Goal: Task Accomplishment & Management: Manage account settings

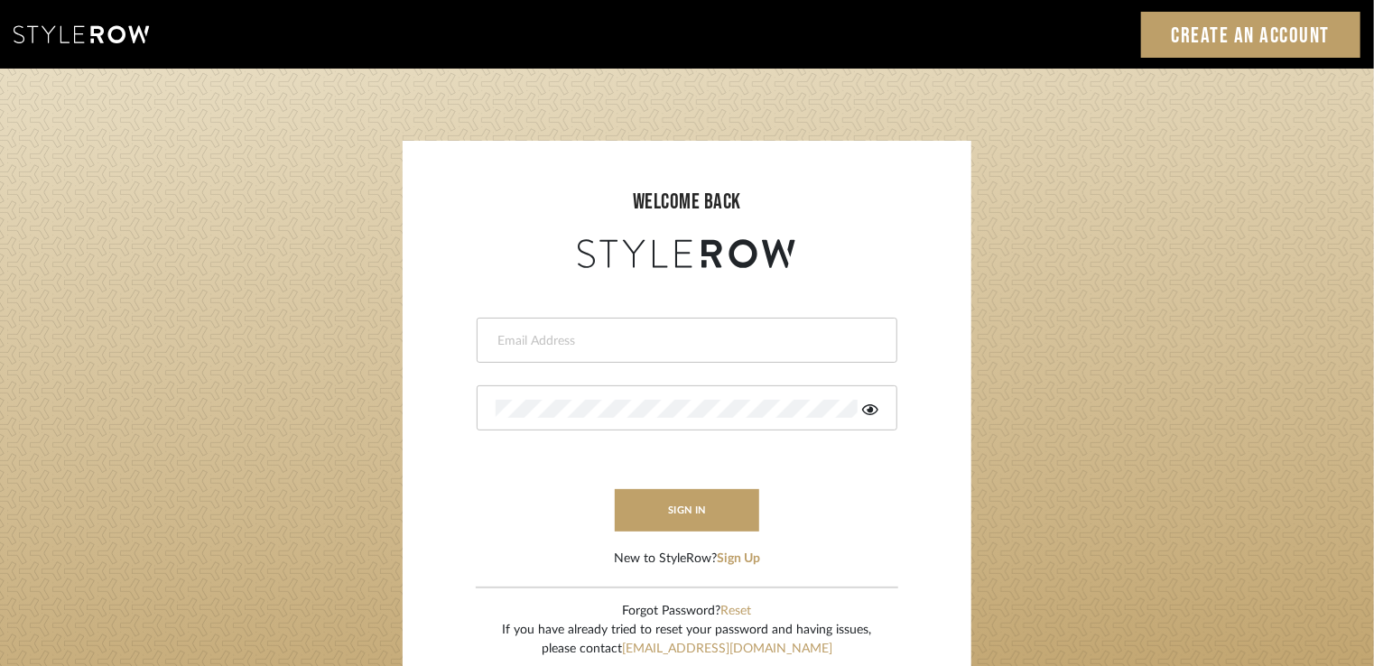
click at [576, 348] on input "email" at bounding box center [685, 341] width 378 height 18
click at [534, 341] on input "email" at bounding box center [685, 341] width 378 height 18
type input "tsummersb@gmail.com"
click at [703, 497] on button "sign in" at bounding box center [687, 510] width 144 height 42
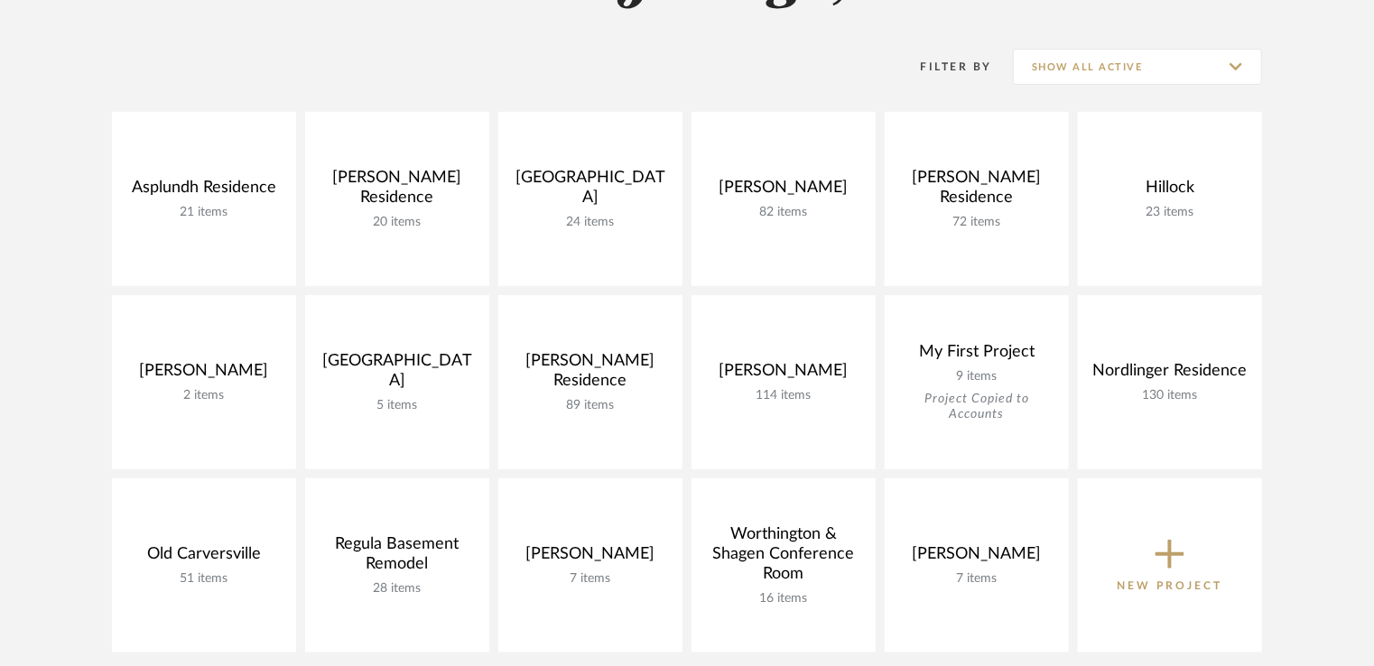
scroll to position [271, 0]
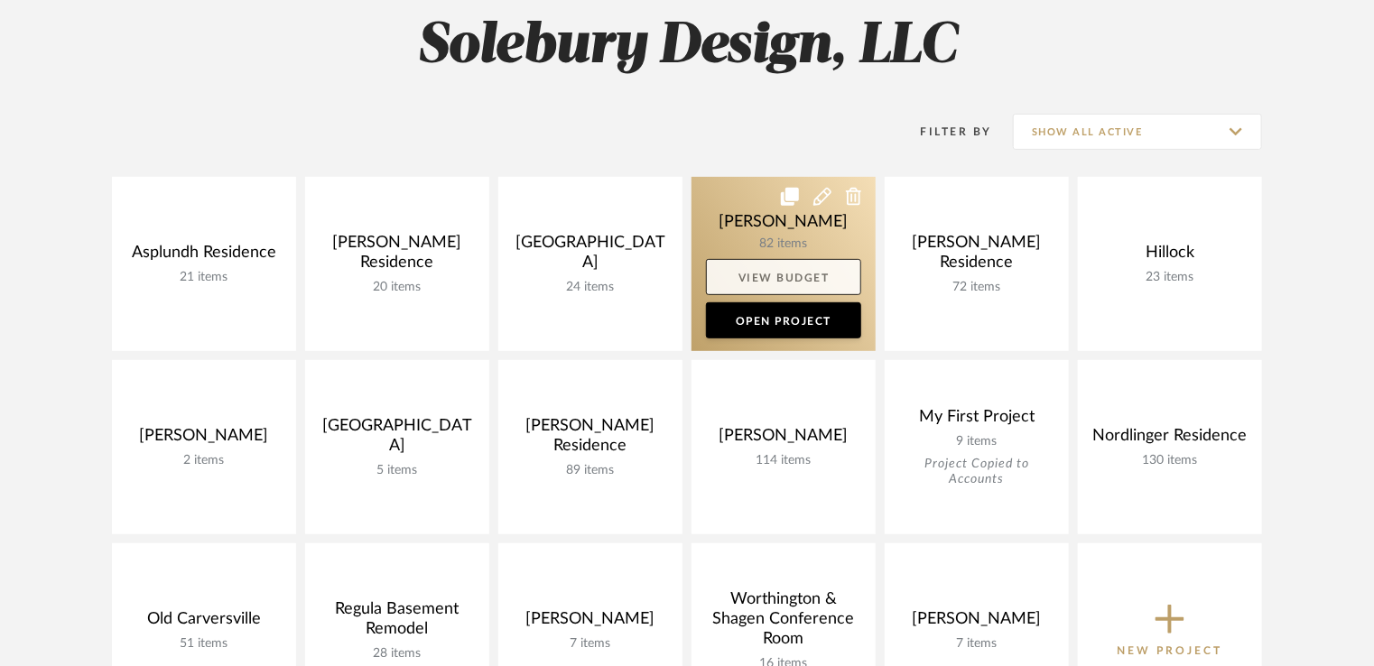
click at [793, 265] on link "View Budget" at bounding box center [783, 277] width 155 height 36
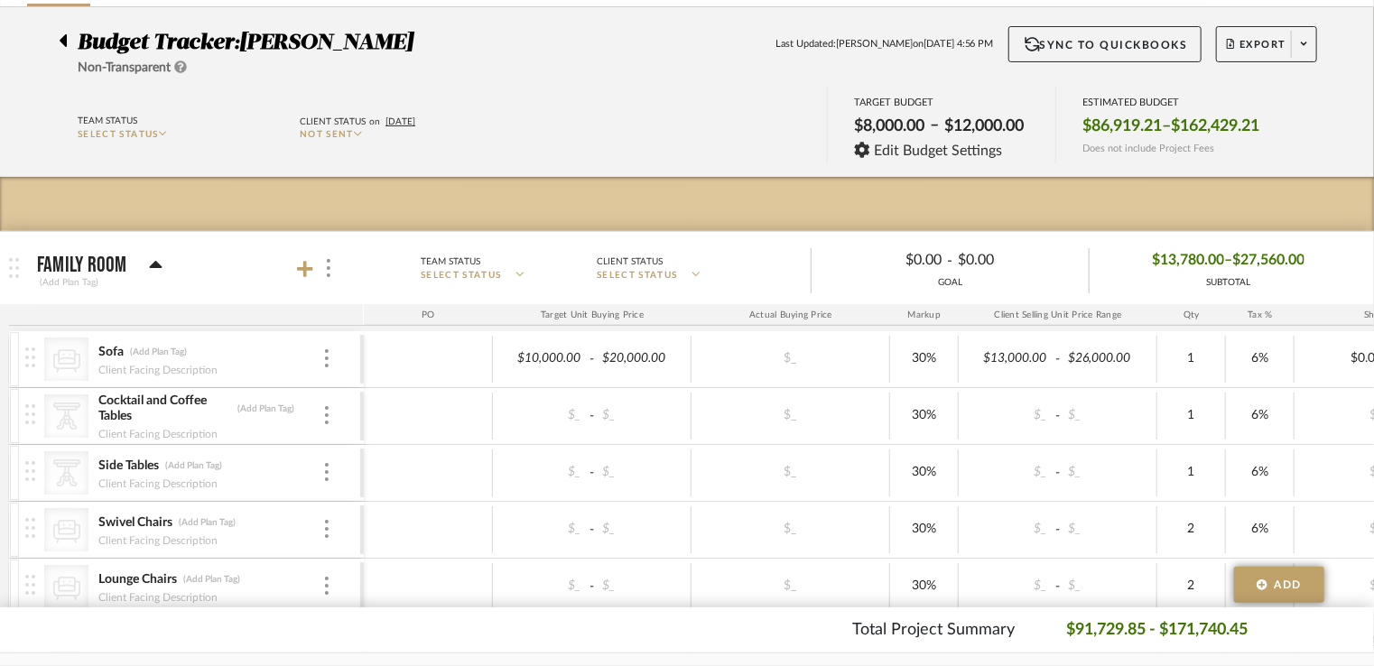
scroll to position [271, 0]
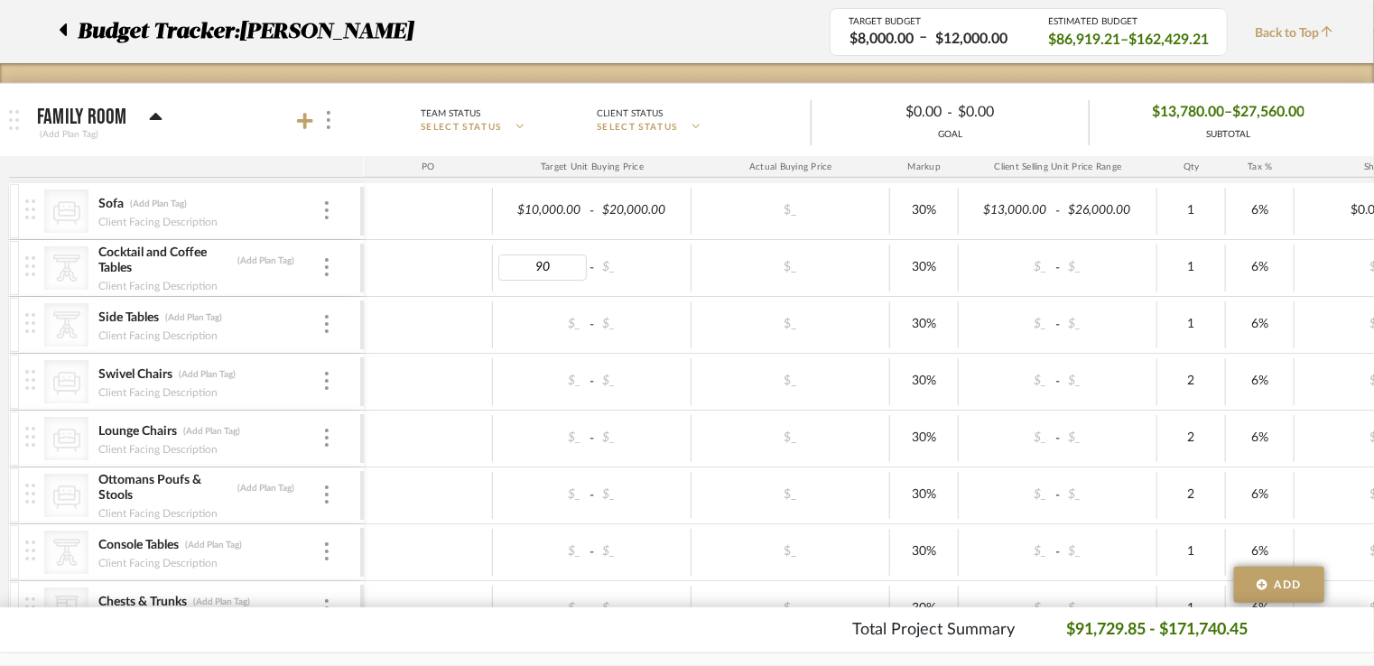
type input "900"
click at [646, 274] on body "Chrome Web Clipper Import Pinterest Support All Projects Library Inspiration Up…" at bounding box center [687, 62] width 1374 height 666
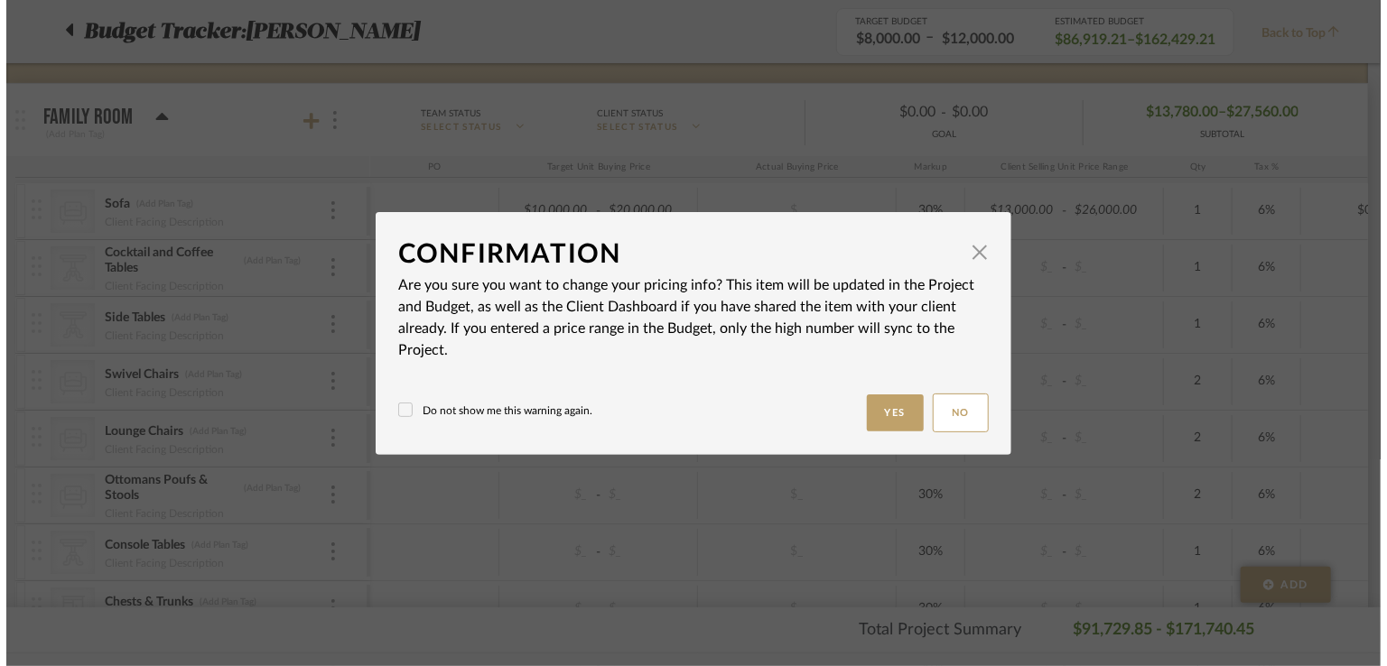
scroll to position [0, 0]
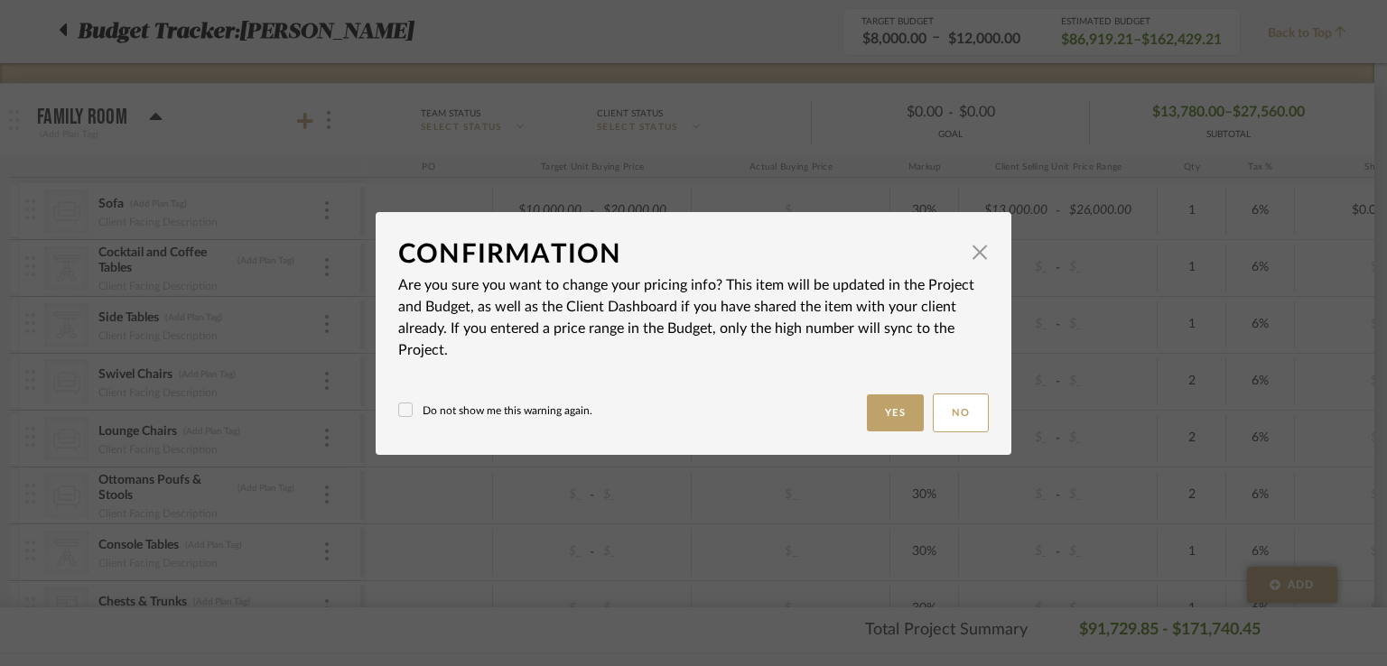
click at [406, 409] on label "Do not show me this warning again." at bounding box center [495, 411] width 194 height 16
click at [896, 405] on button "Yes" at bounding box center [896, 412] width 58 height 37
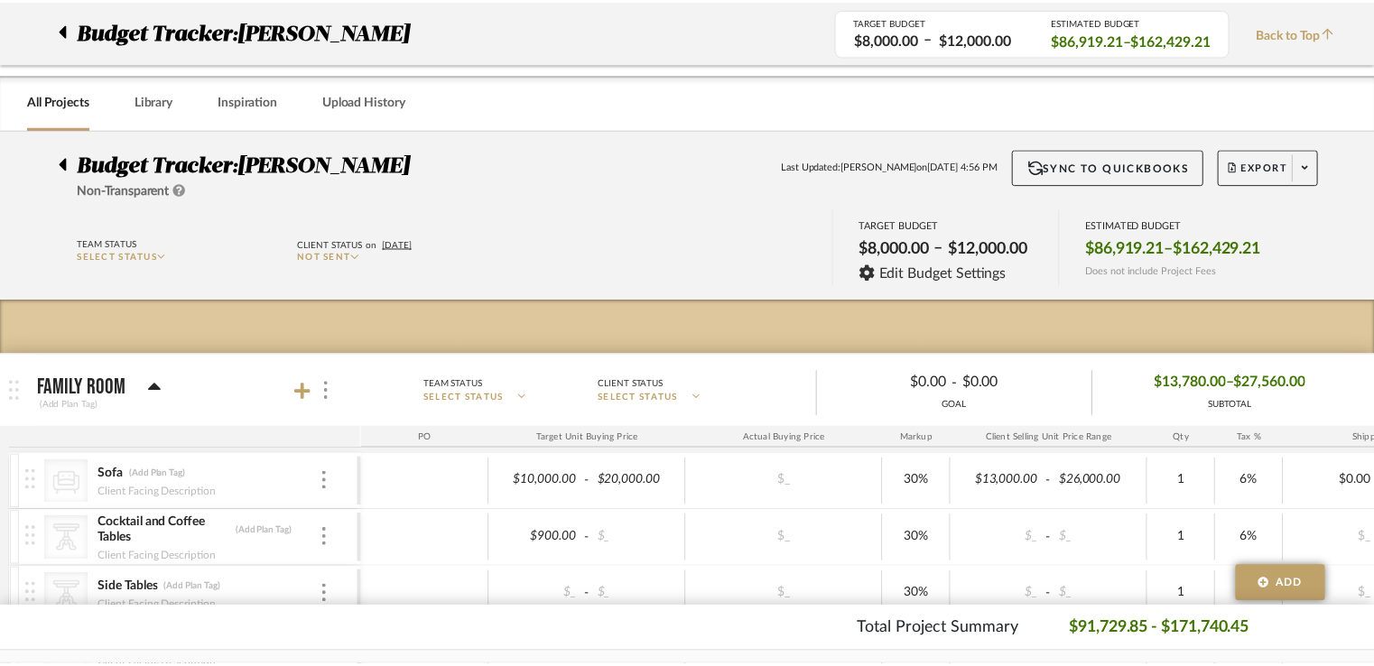
scroll to position [271, 0]
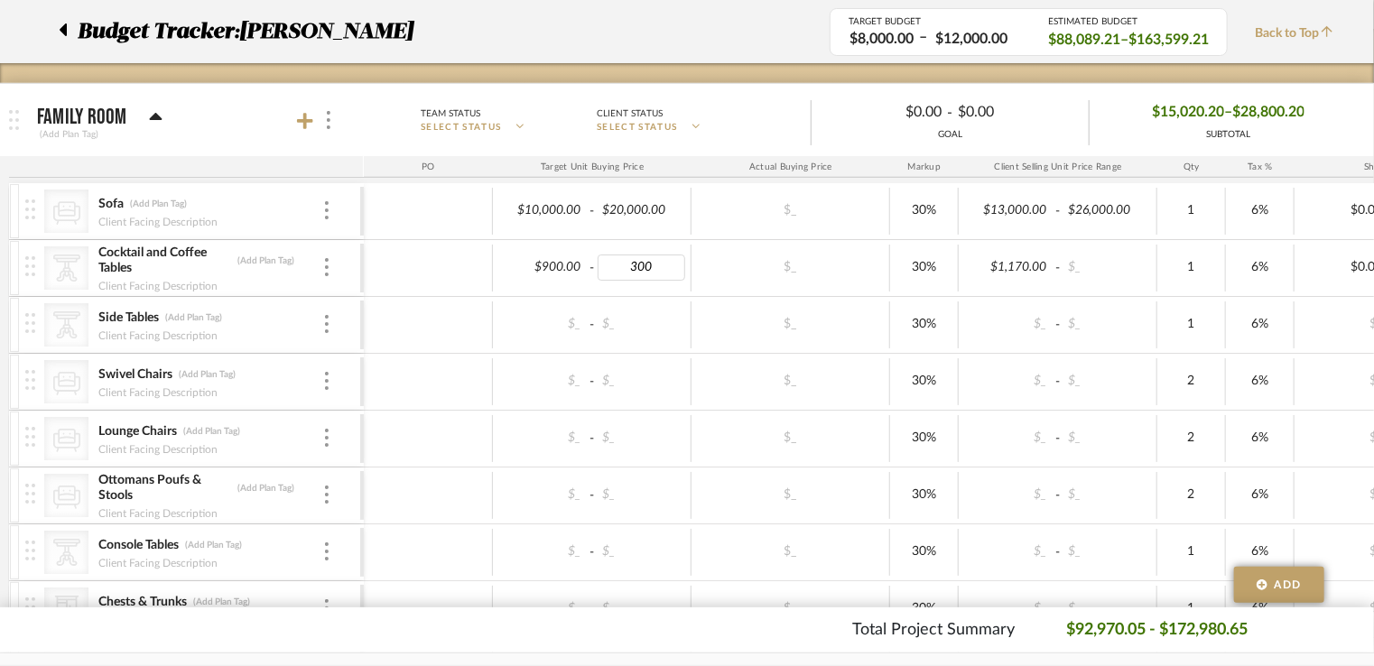
type input "3000"
click at [587, 327] on span "-" at bounding box center [592, 325] width 11 height 18
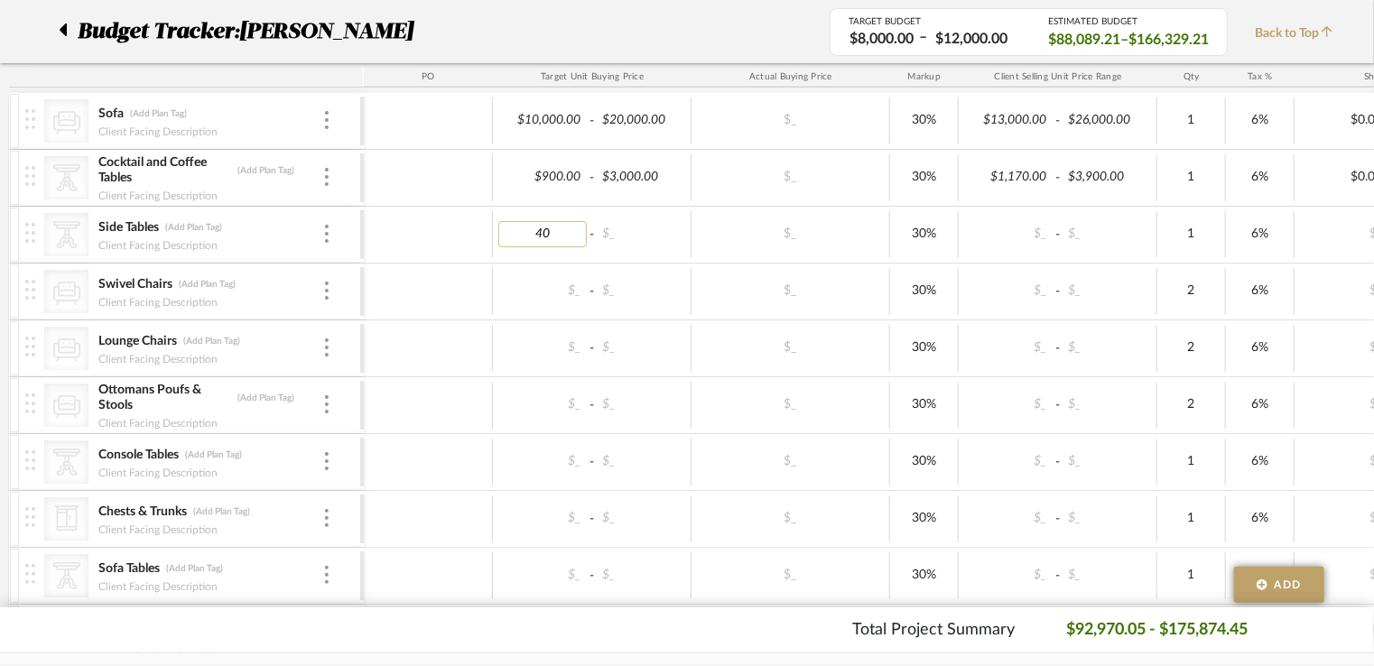
type input "400"
type input "1200"
drag, startPoint x: 560, startPoint y: 290, endPoint x: 516, endPoint y: 290, distance: 43.3
click at [516, 290] on input "1000" at bounding box center [542, 291] width 88 height 26
type input "1400"
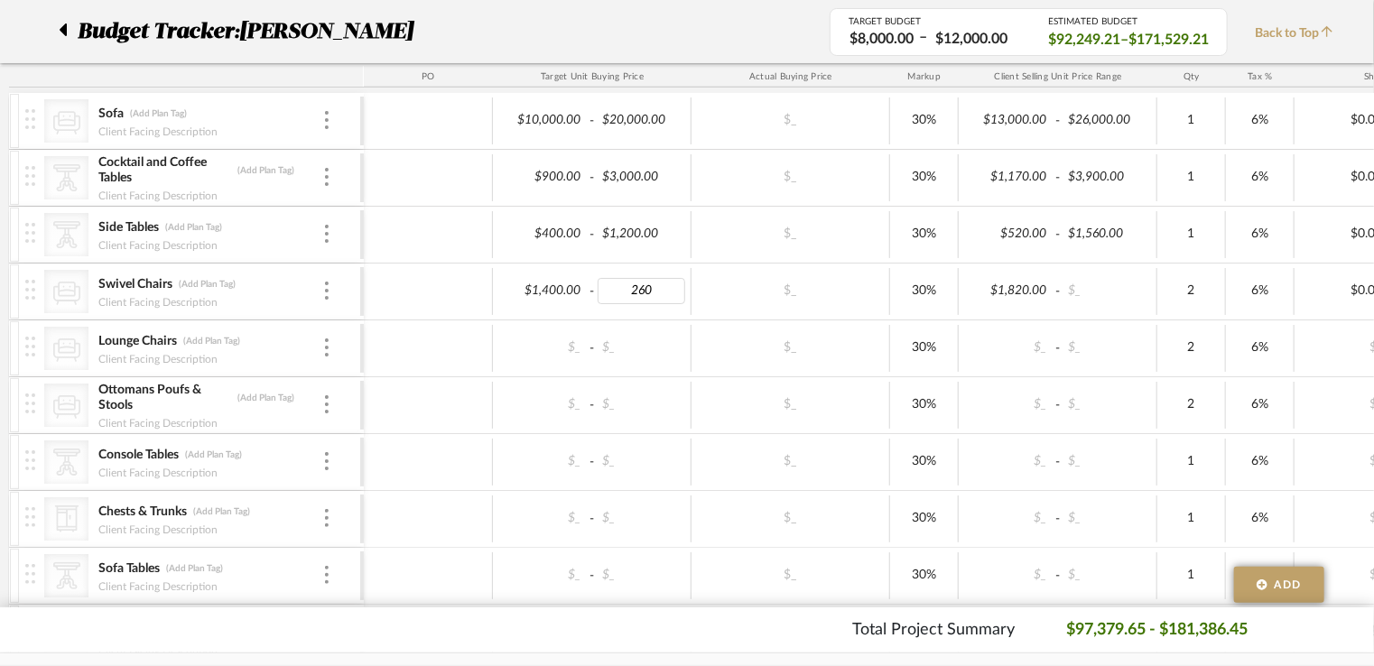
type input "2600"
click at [581, 355] on input at bounding box center [542, 348] width 88 height 26
type input "1400"
type input "2600"
type input "300"
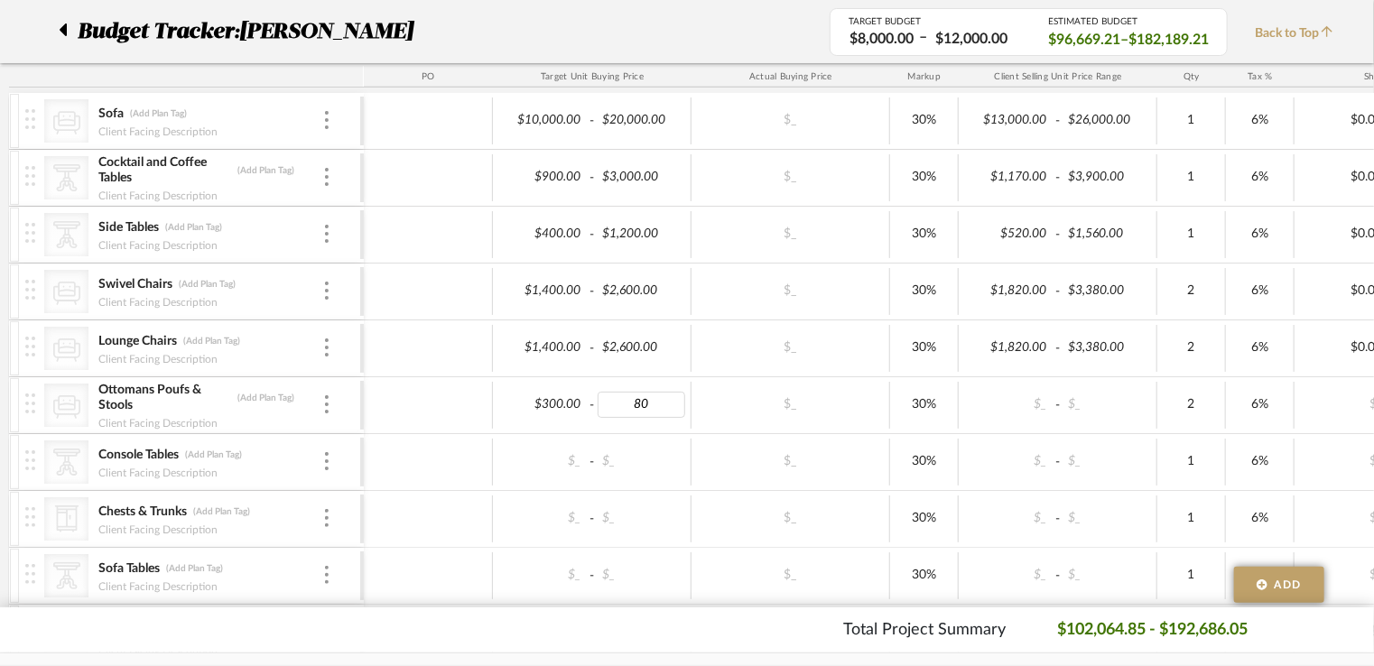
type input "800"
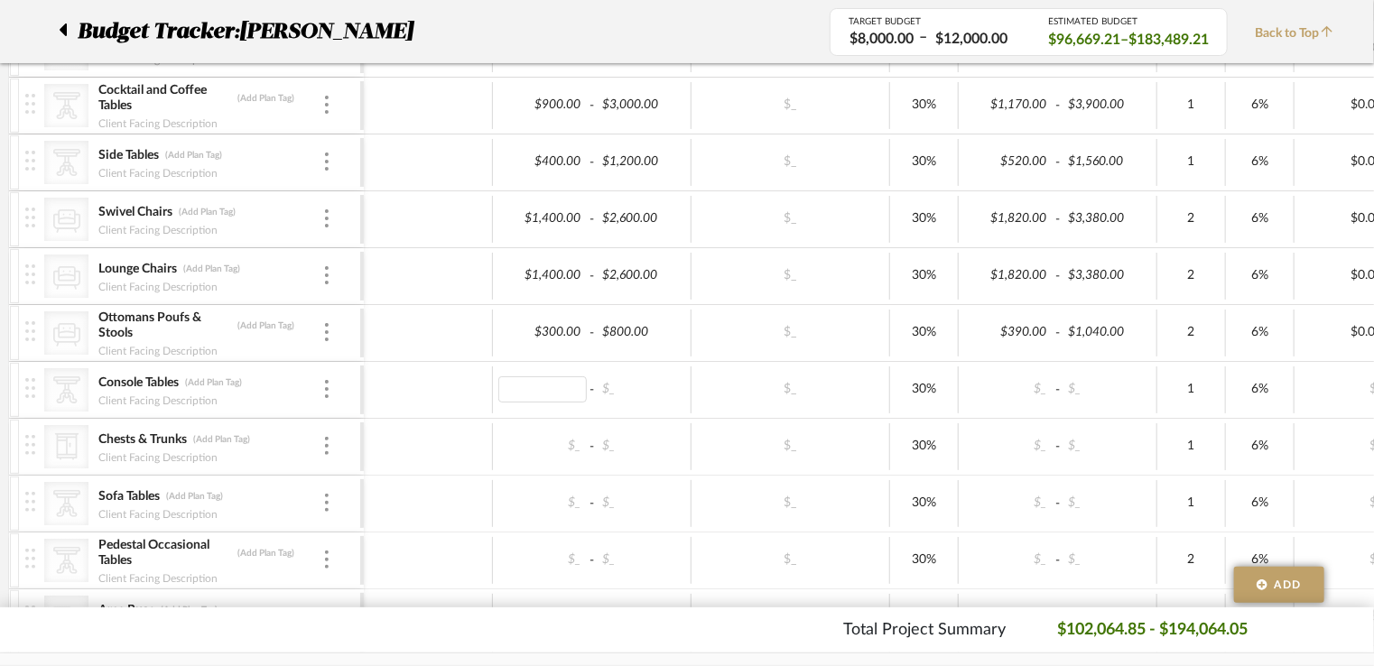
scroll to position [451, 0]
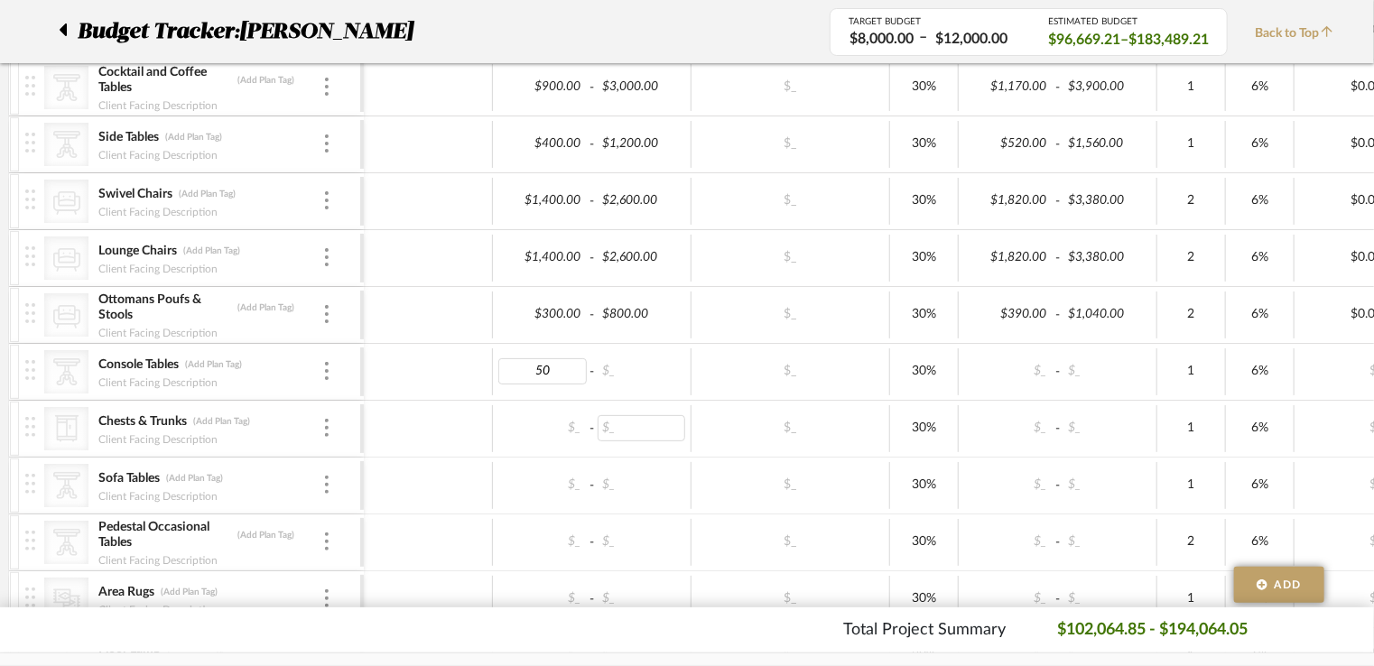
type input "500"
type input "1000"
type input "900"
type input "1500"
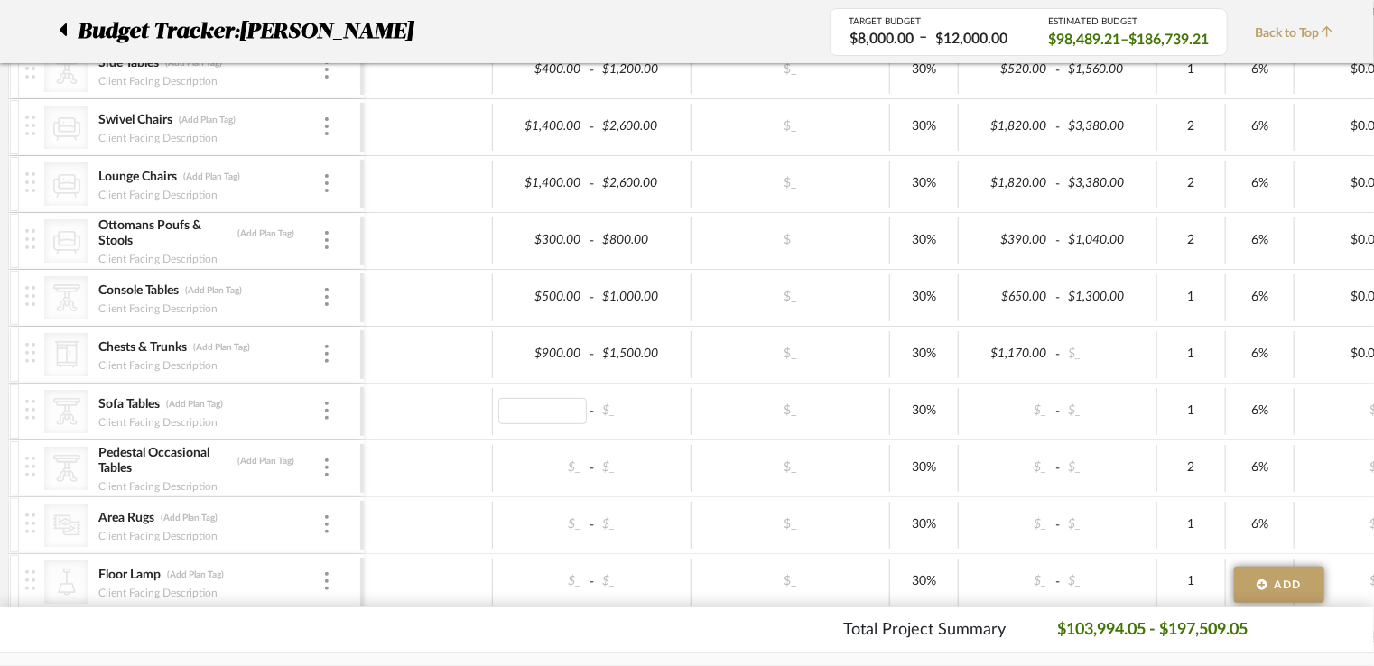
scroll to position [632, 0]
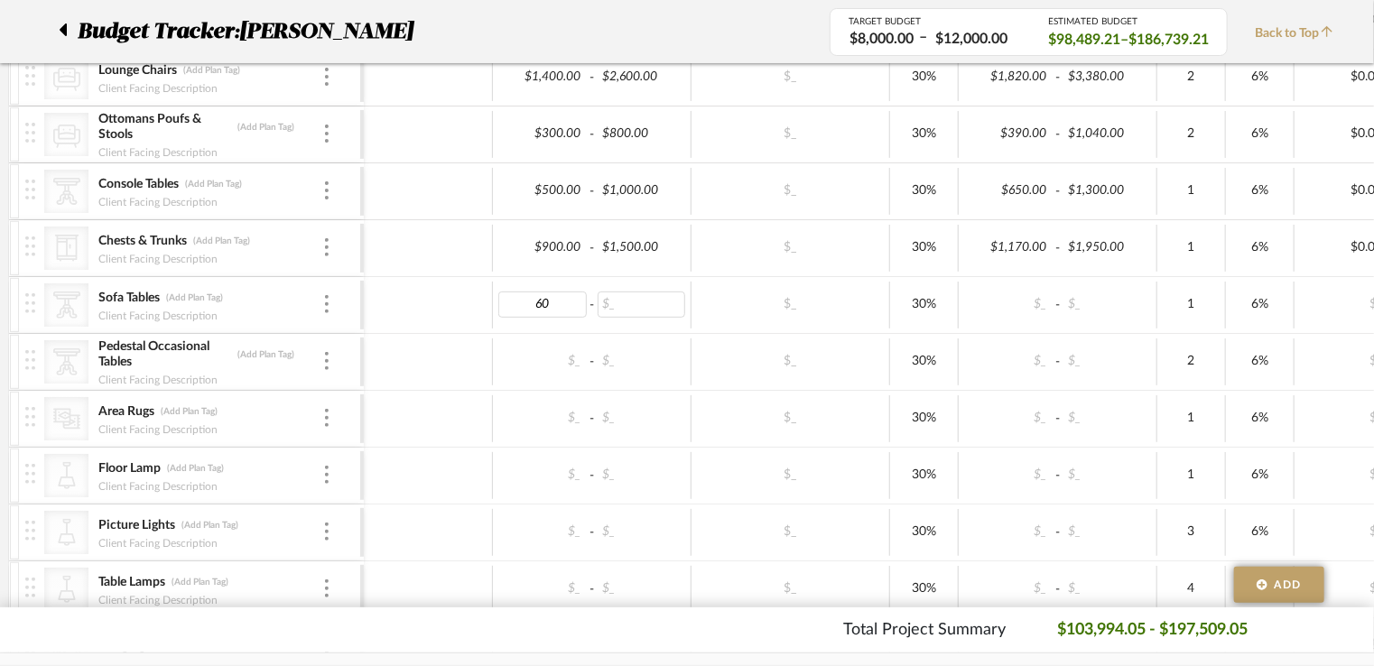
type input "600"
type input "1300"
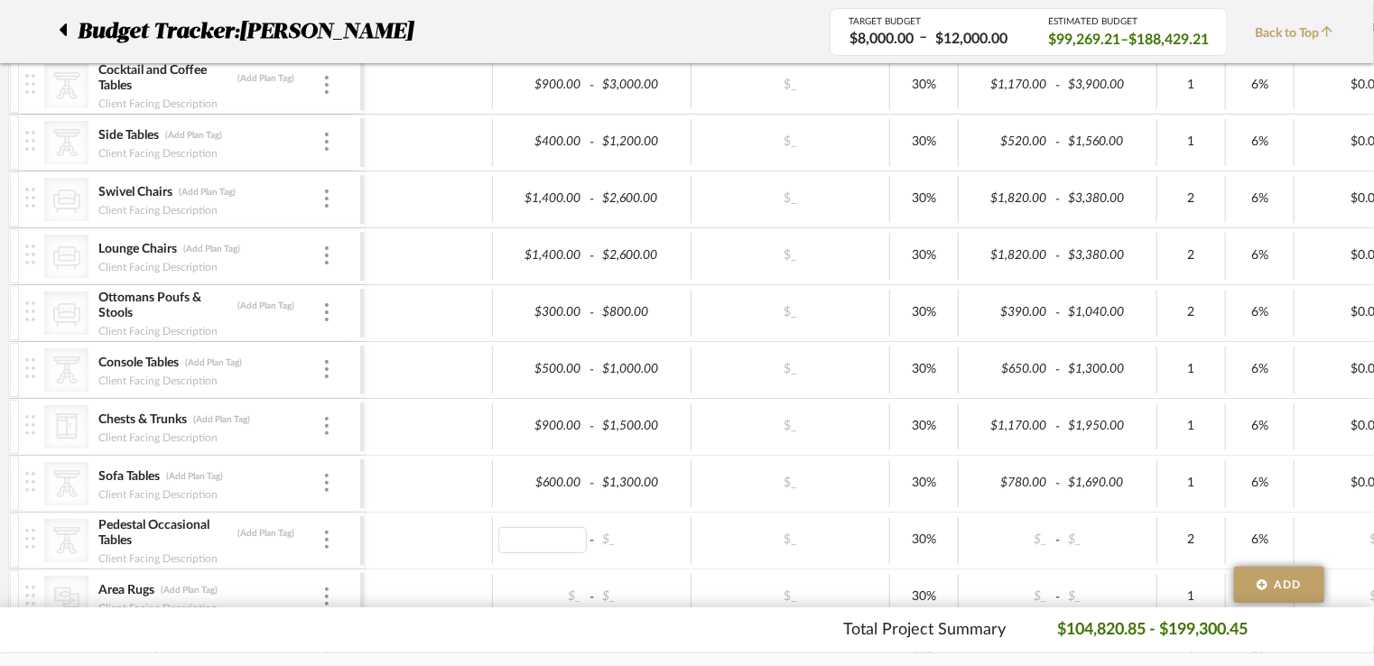
scroll to position [451, 0]
type input "1000"
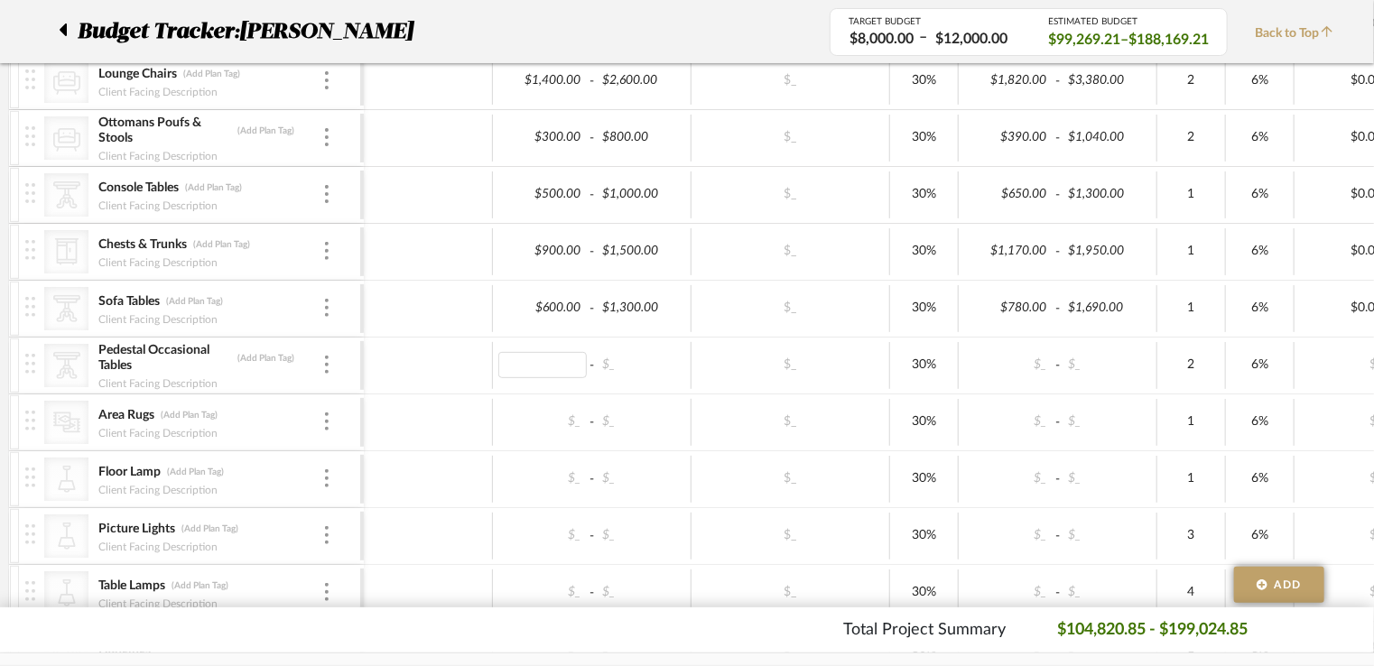
scroll to position [632, 0]
type input "300"
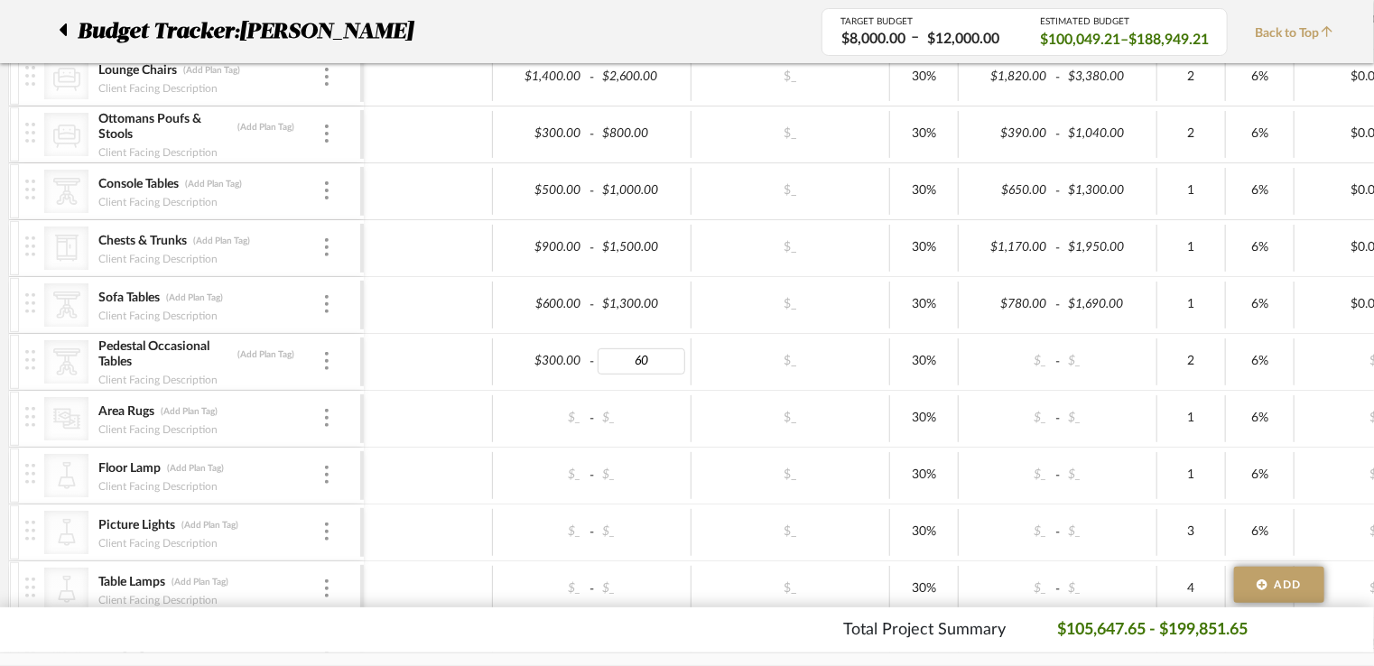
type input "600"
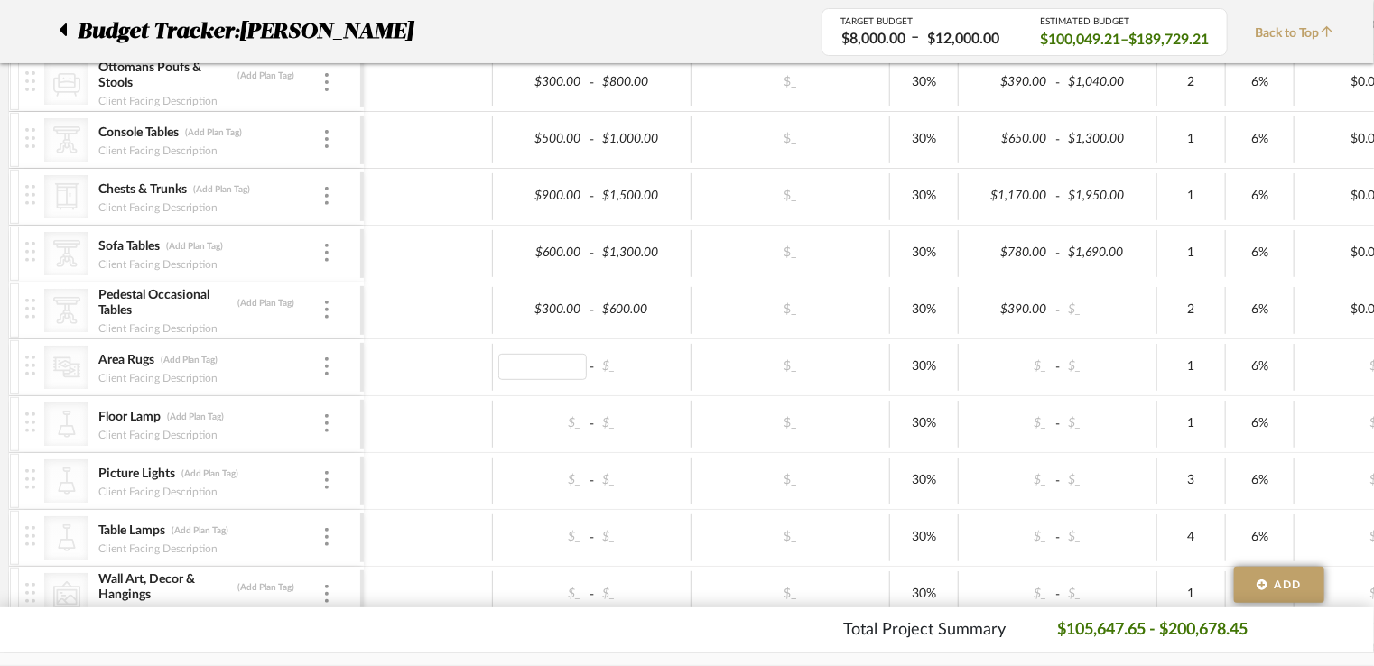
scroll to position [722, 0]
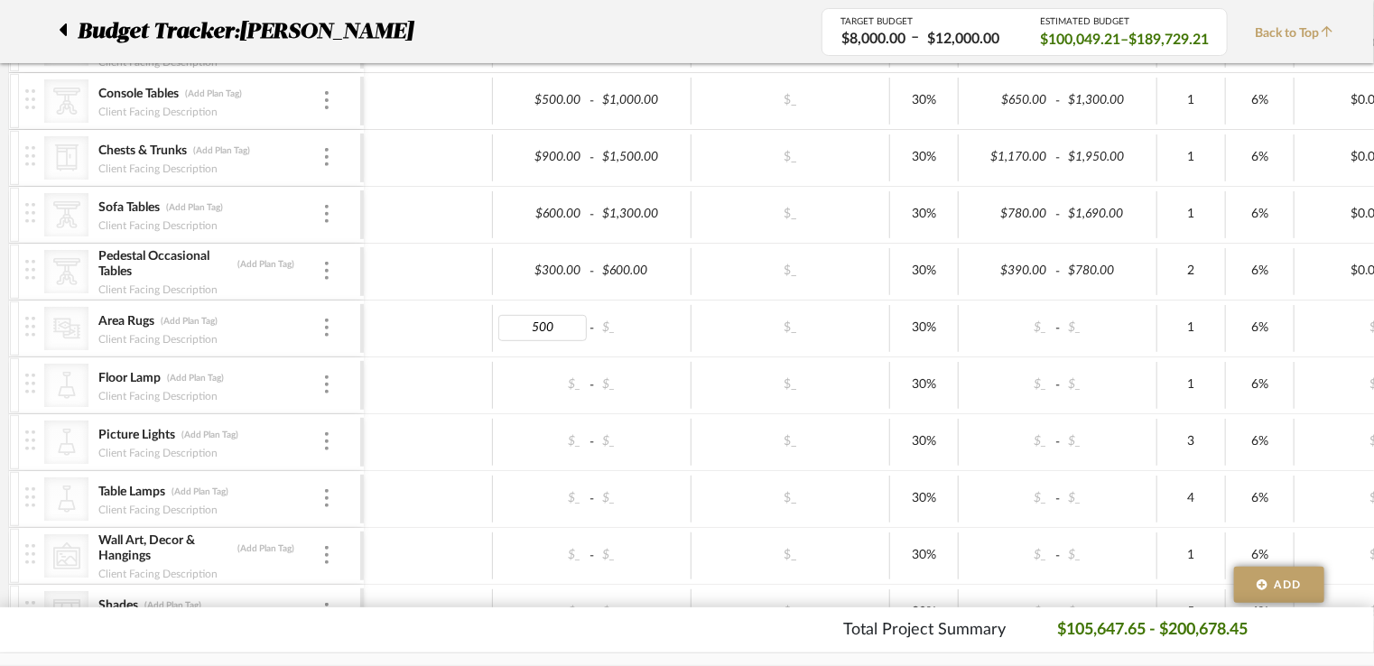
type input "5000"
type input "10000"
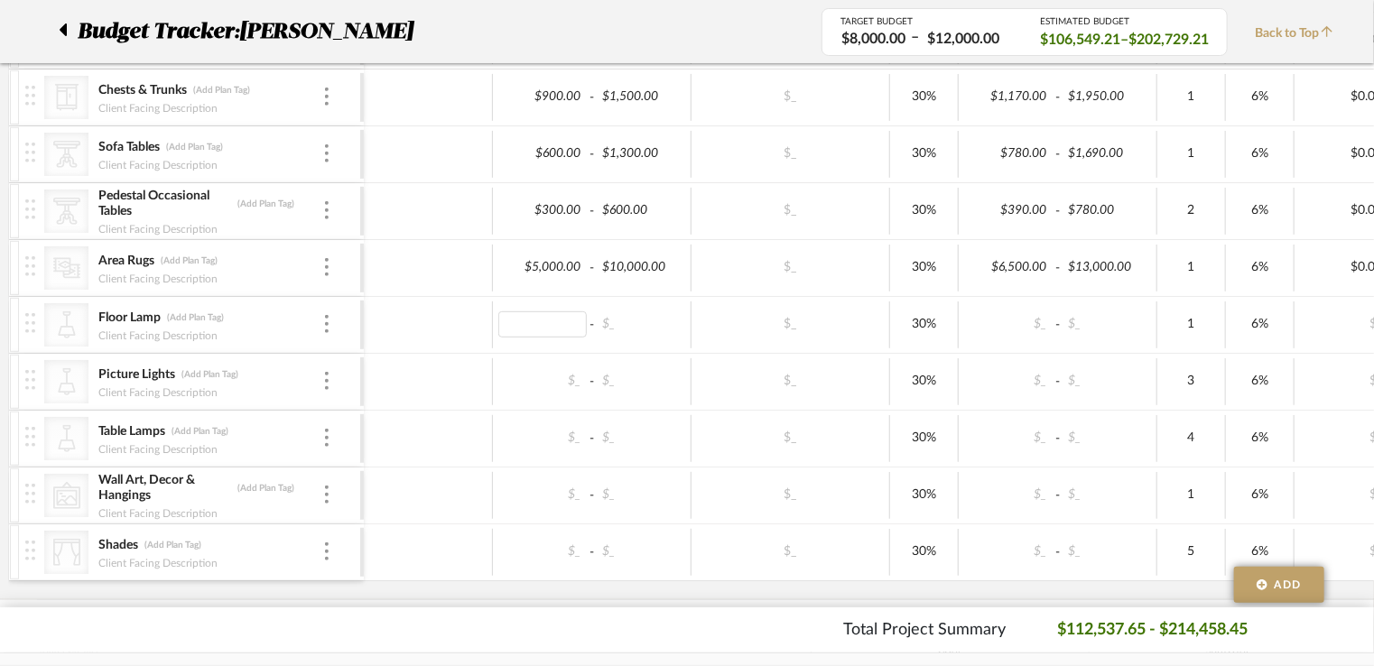
scroll to position [812, 0]
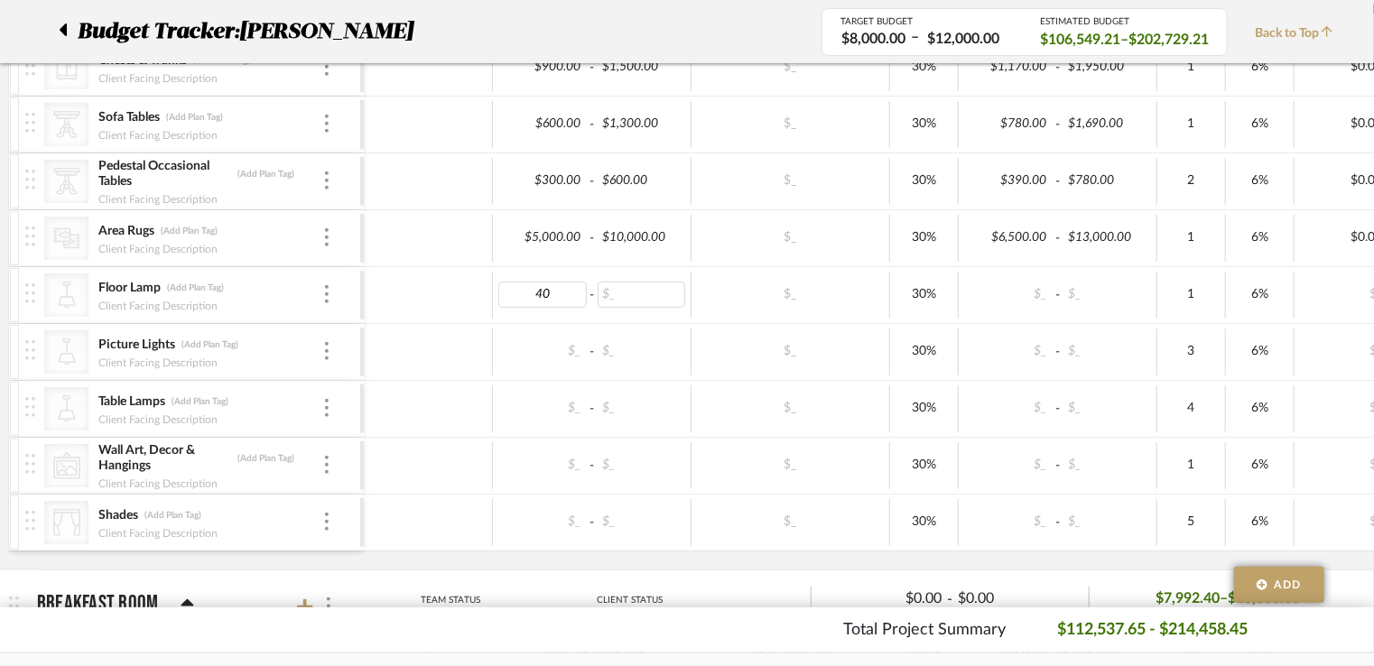
type input "400"
type input "800"
click at [568, 361] on div "$_" at bounding box center [542, 352] width 88 height 26
type input "350"
type input "800"
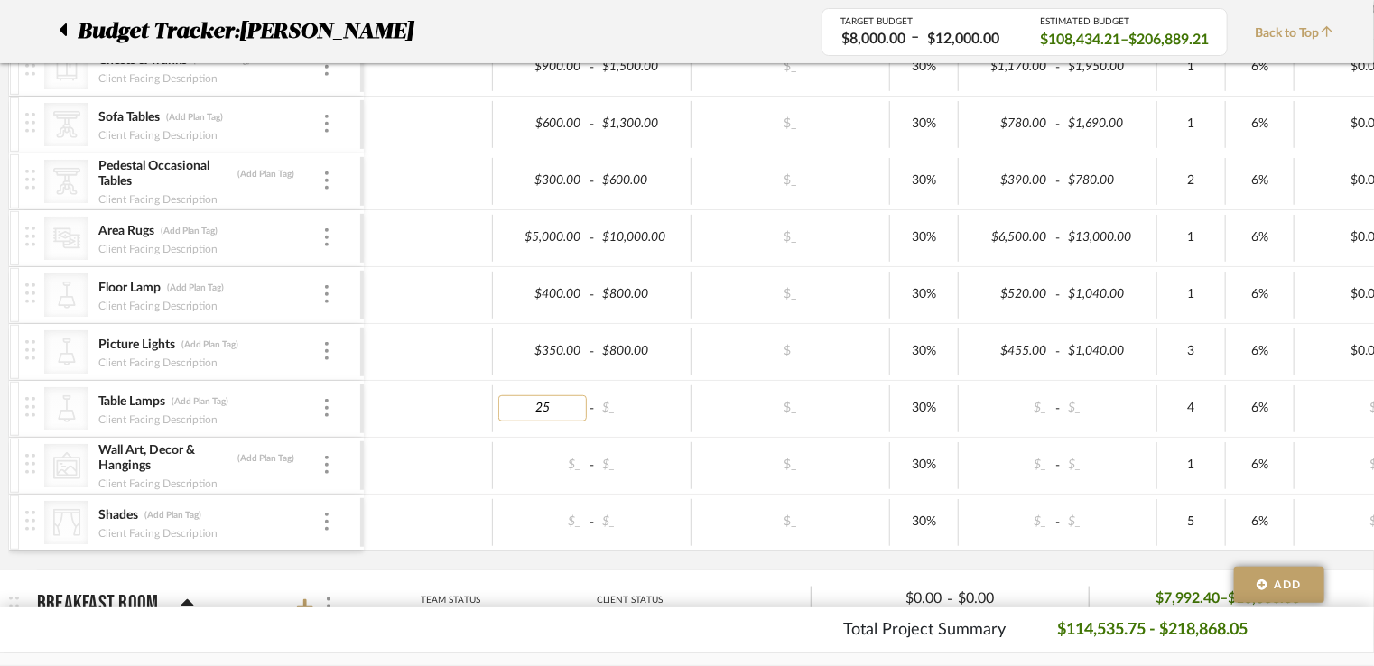
type input "250"
type input "4"
type input "500"
type input "1400"
type input "2300"
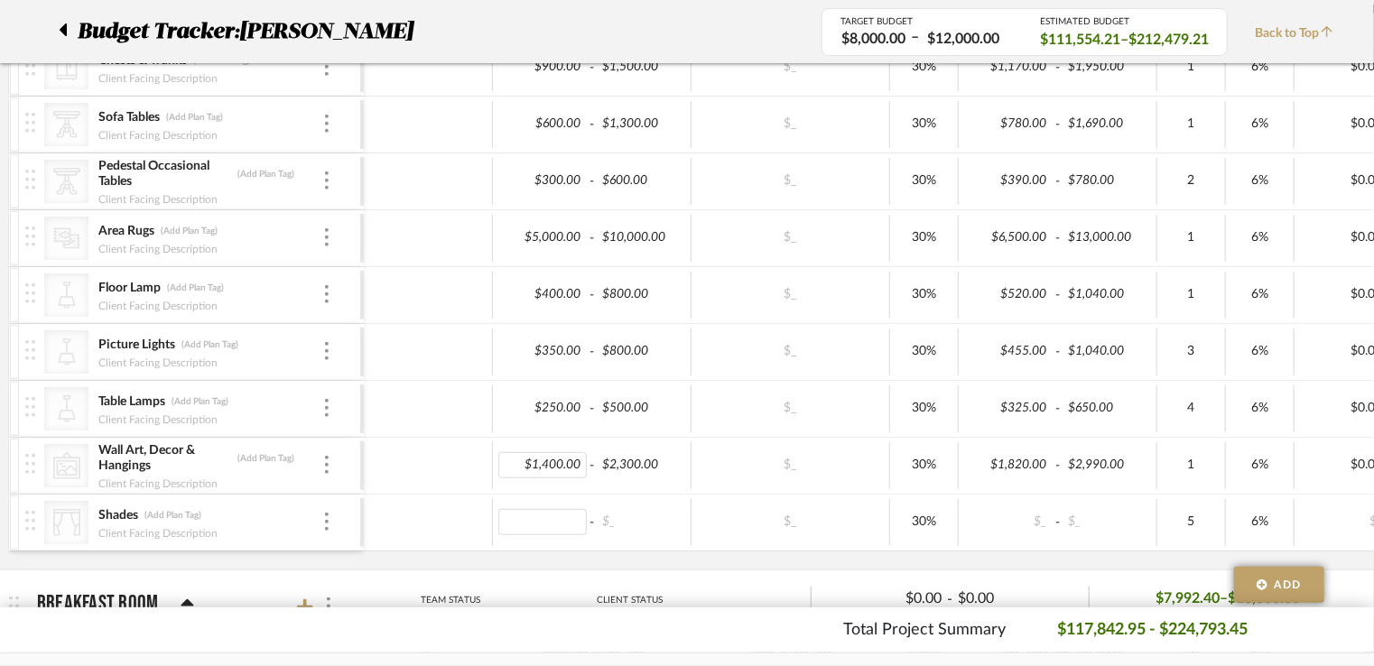
type input "0"
type input "1200"
type input "$1,500.00"
type input "0"
click at [670, 519] on input "1500.00" at bounding box center [642, 522] width 88 height 26
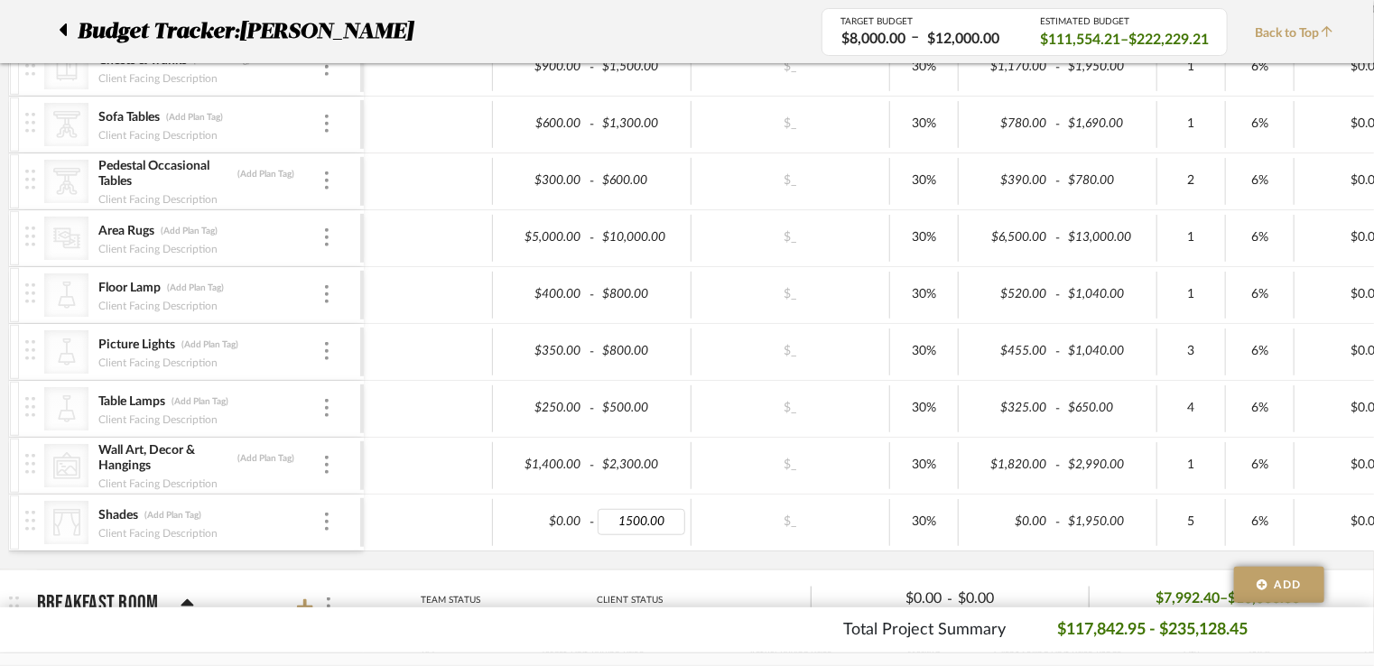
drag, startPoint x: 672, startPoint y: 517, endPoint x: 592, endPoint y: 517, distance: 79.4
click at [592, 517] on div "$0.00 - 1500.00" at bounding box center [592, 522] width 199 height 47
click at [738, 525] on div "$_" at bounding box center [790, 522] width 187 height 26
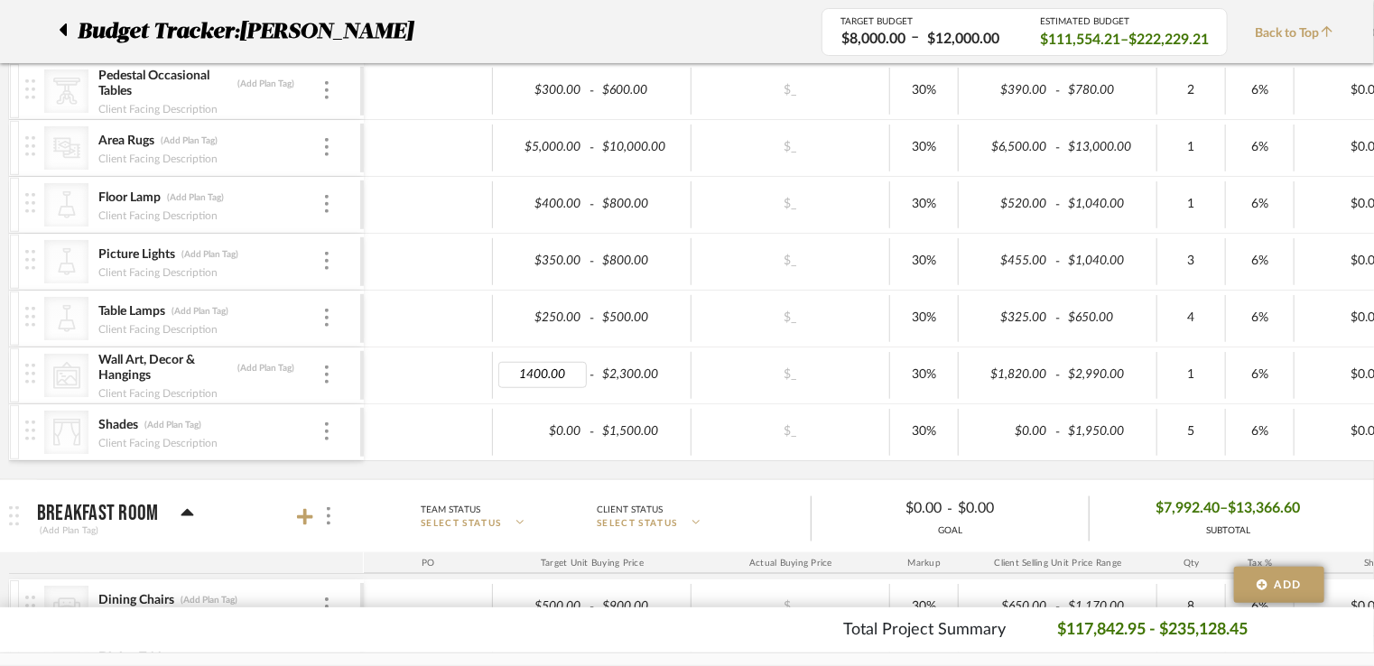
type input "1"
click at [717, 431] on div "$_" at bounding box center [790, 432] width 187 height 26
type input "1"
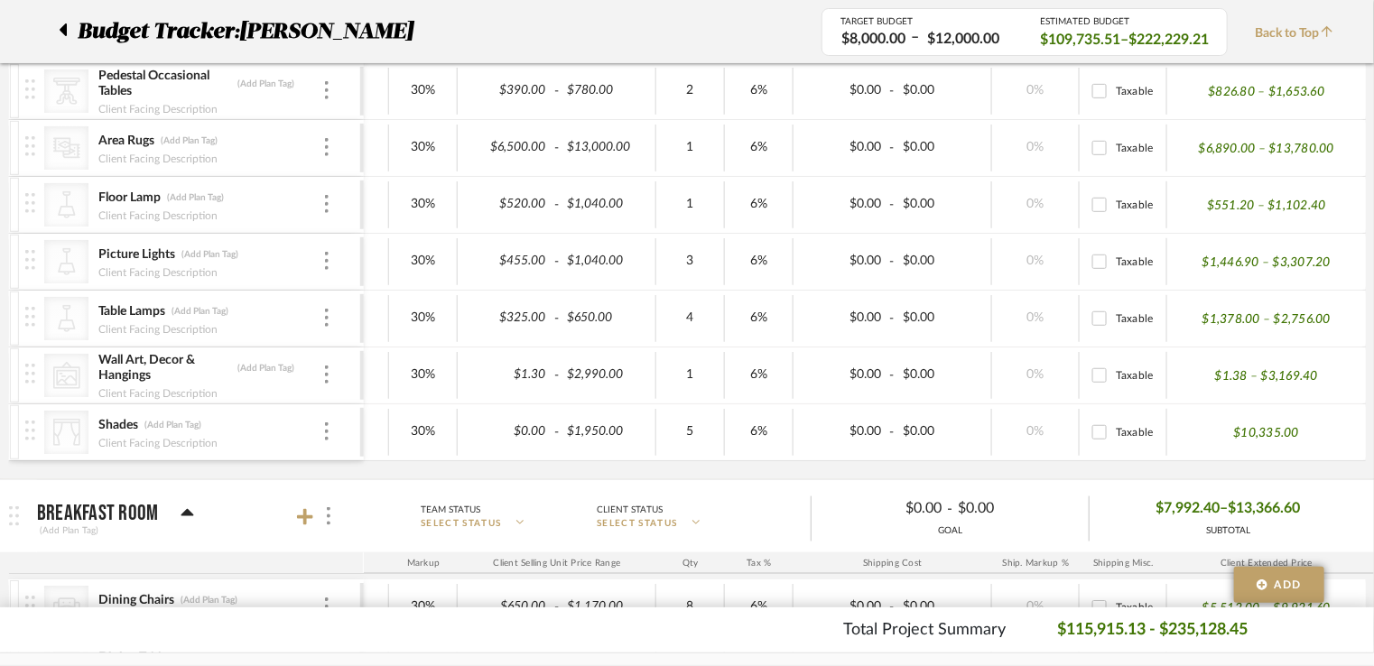
click at [1332, 427] on div "$10,335.00" at bounding box center [1266, 432] width 199 height 47
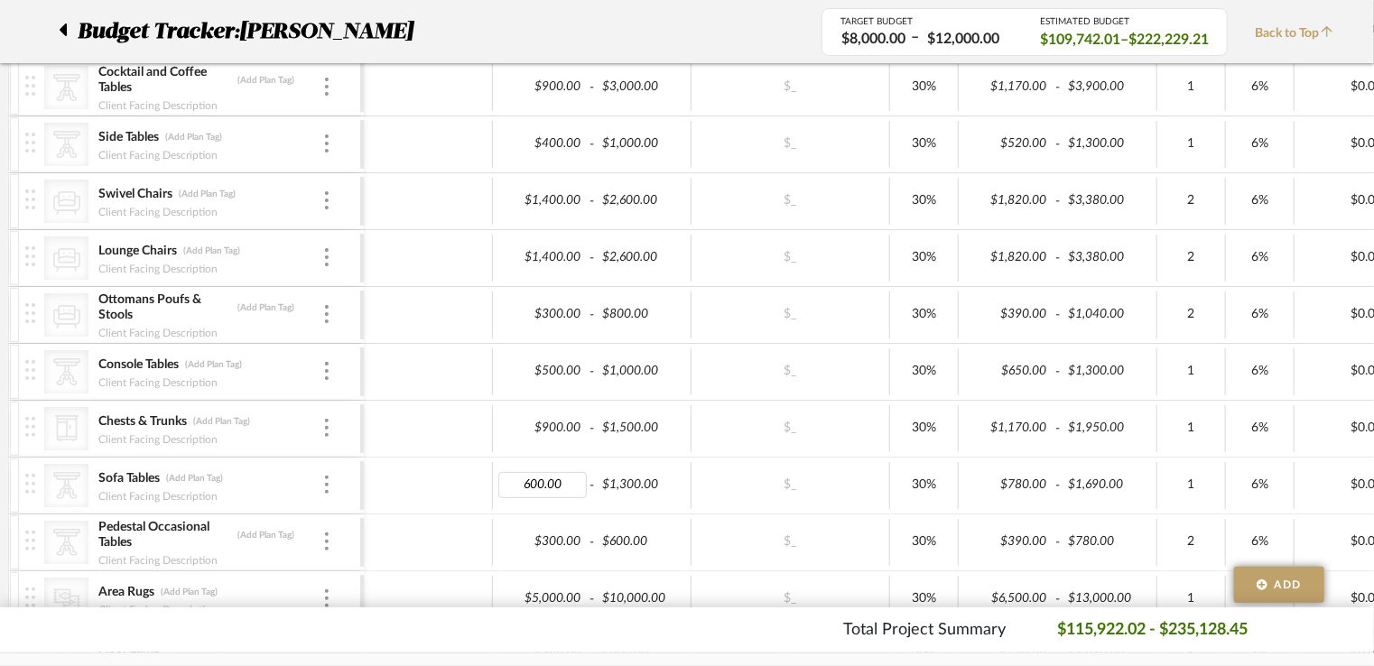
type input "1"
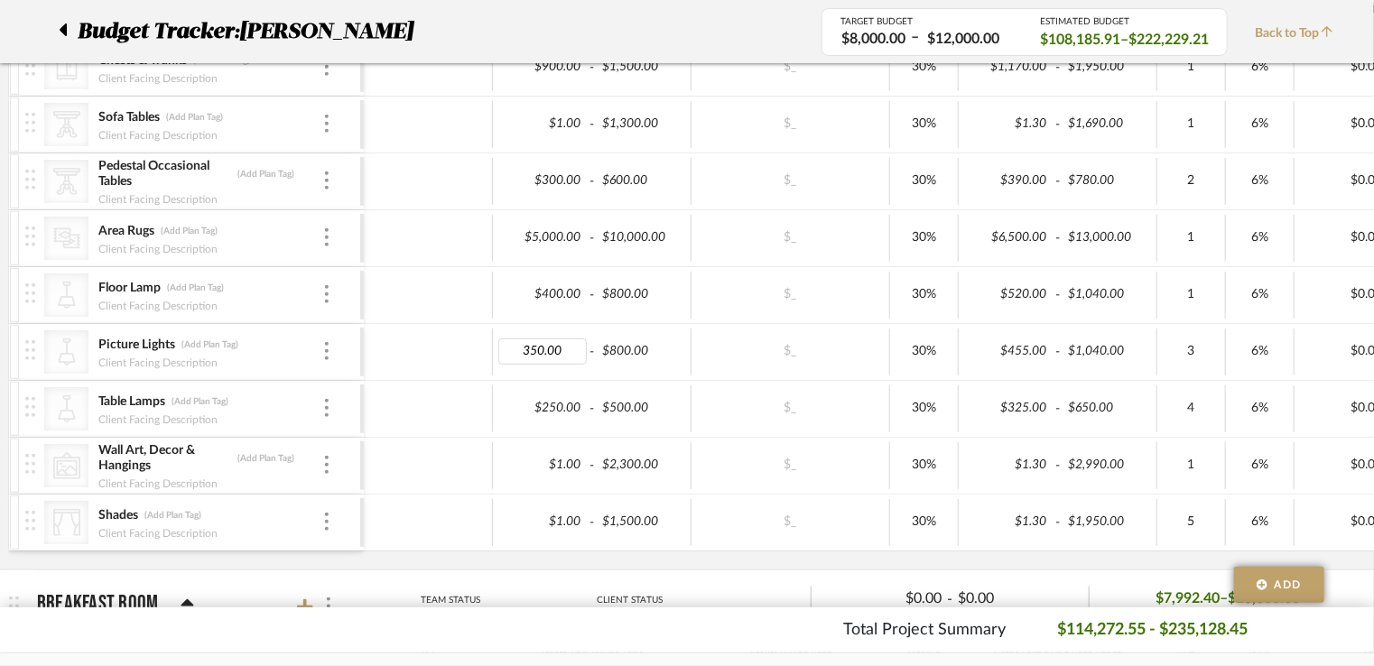
type input "1"
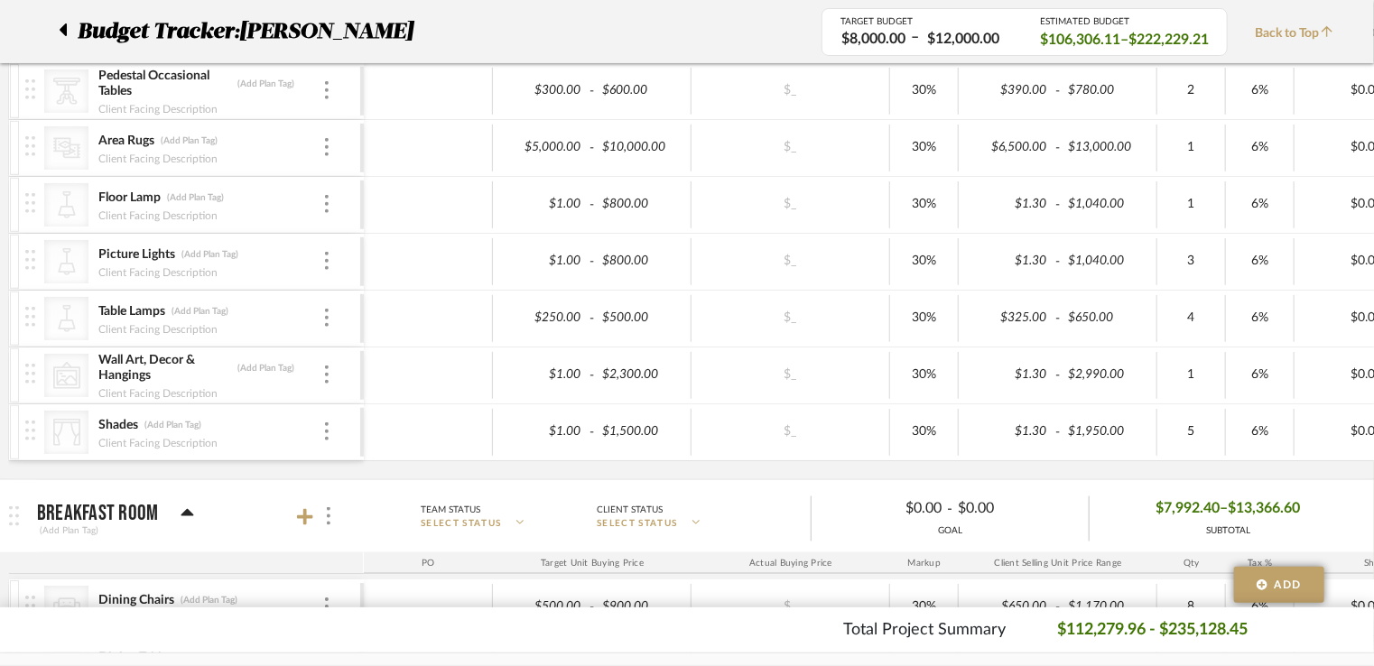
scroll to position [0, 146]
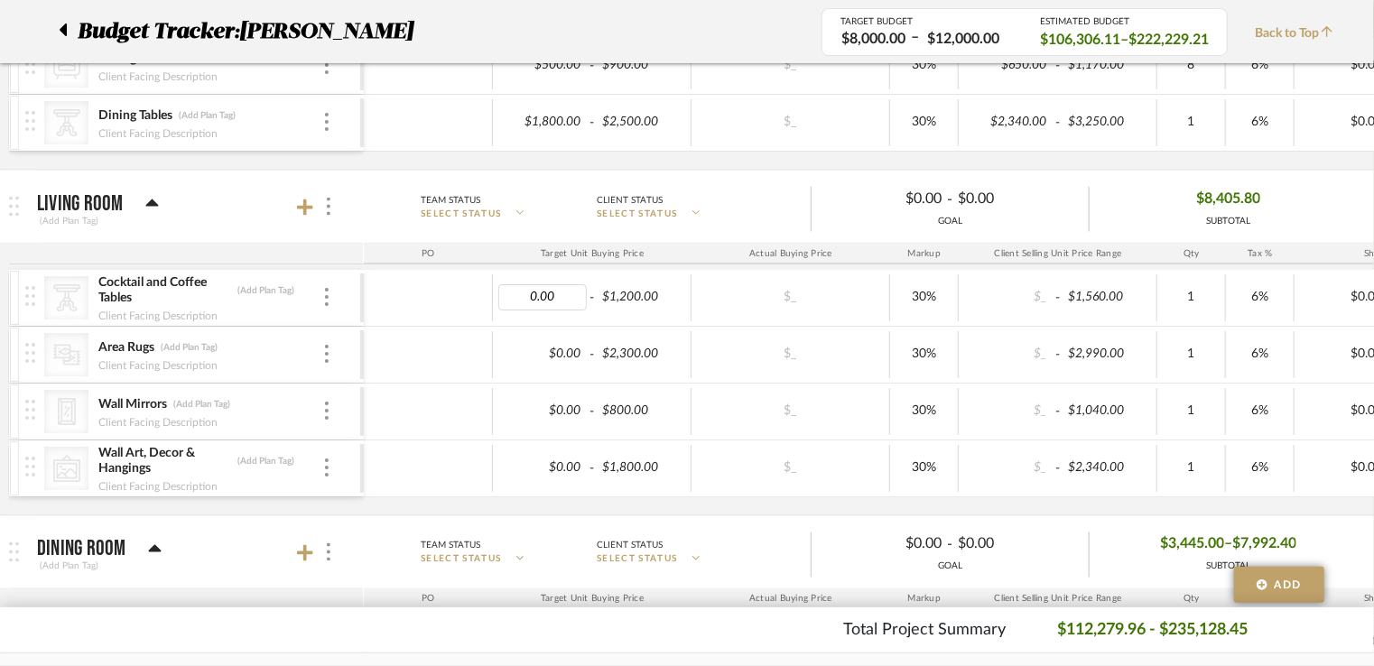
type input "1"
click at [719, 481] on div "$_" at bounding box center [791, 468] width 199 height 47
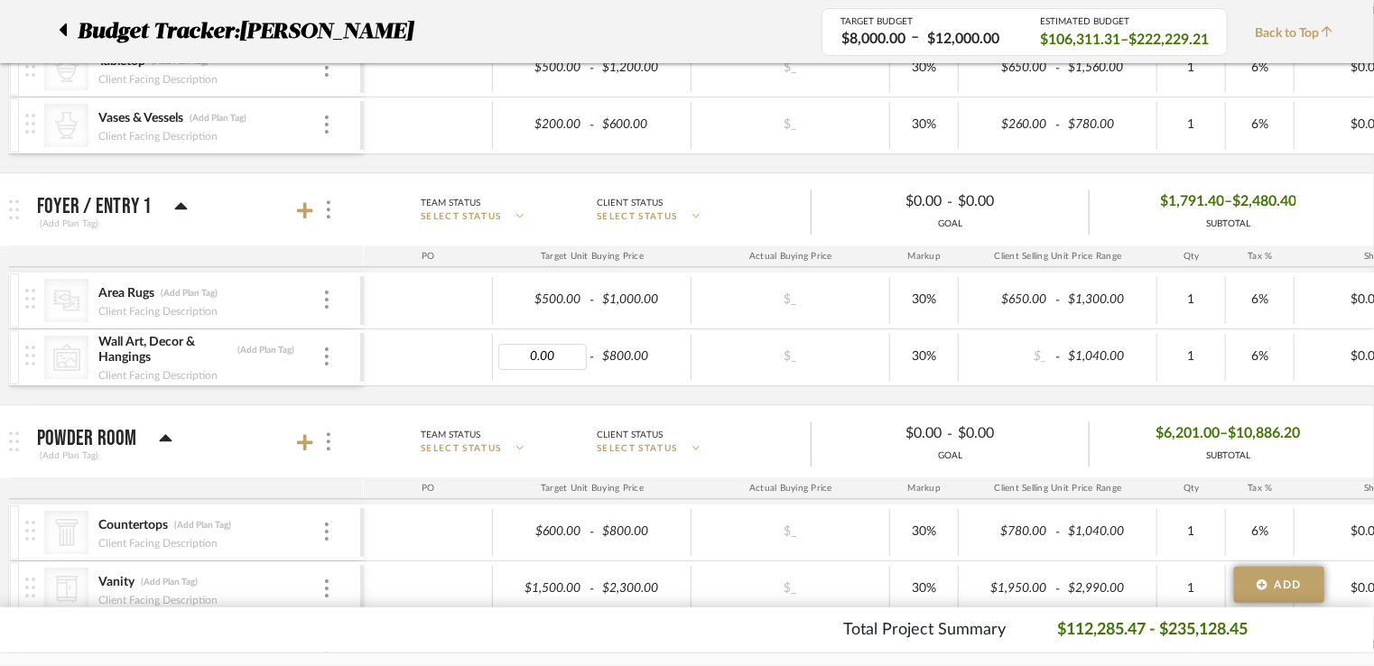
type input "1"
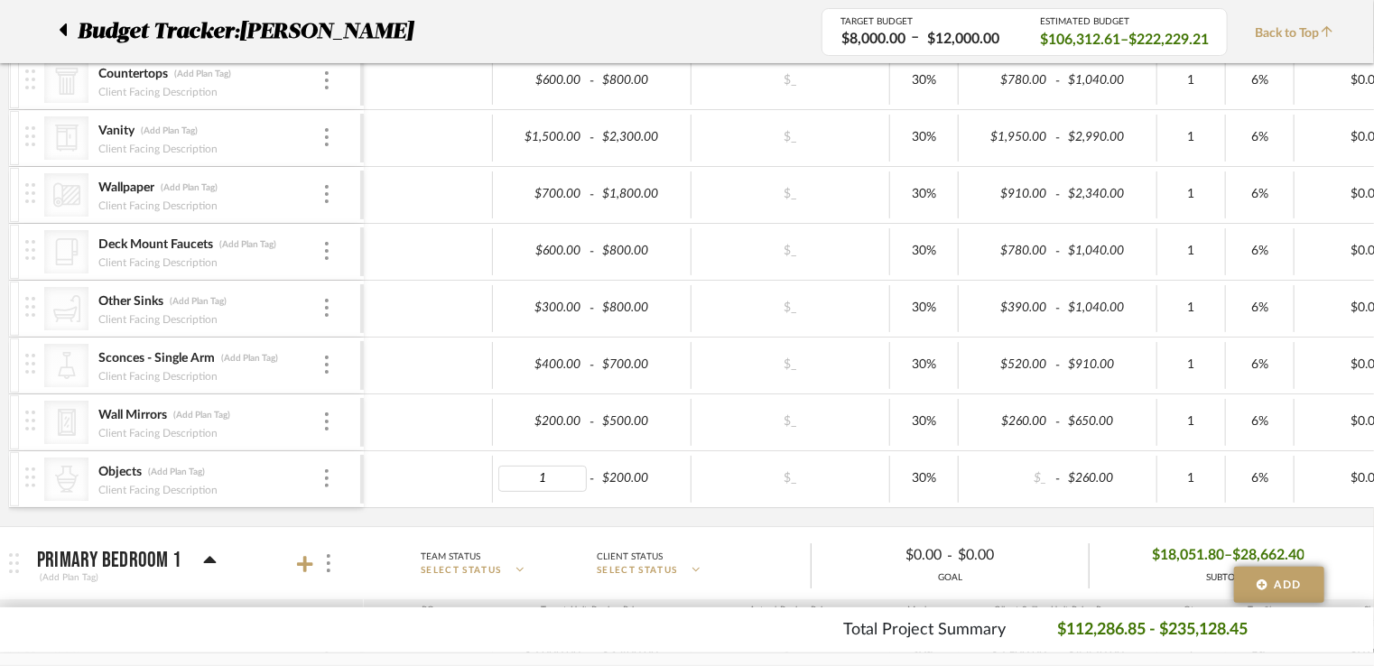
type input "$1.00"
type input "0"
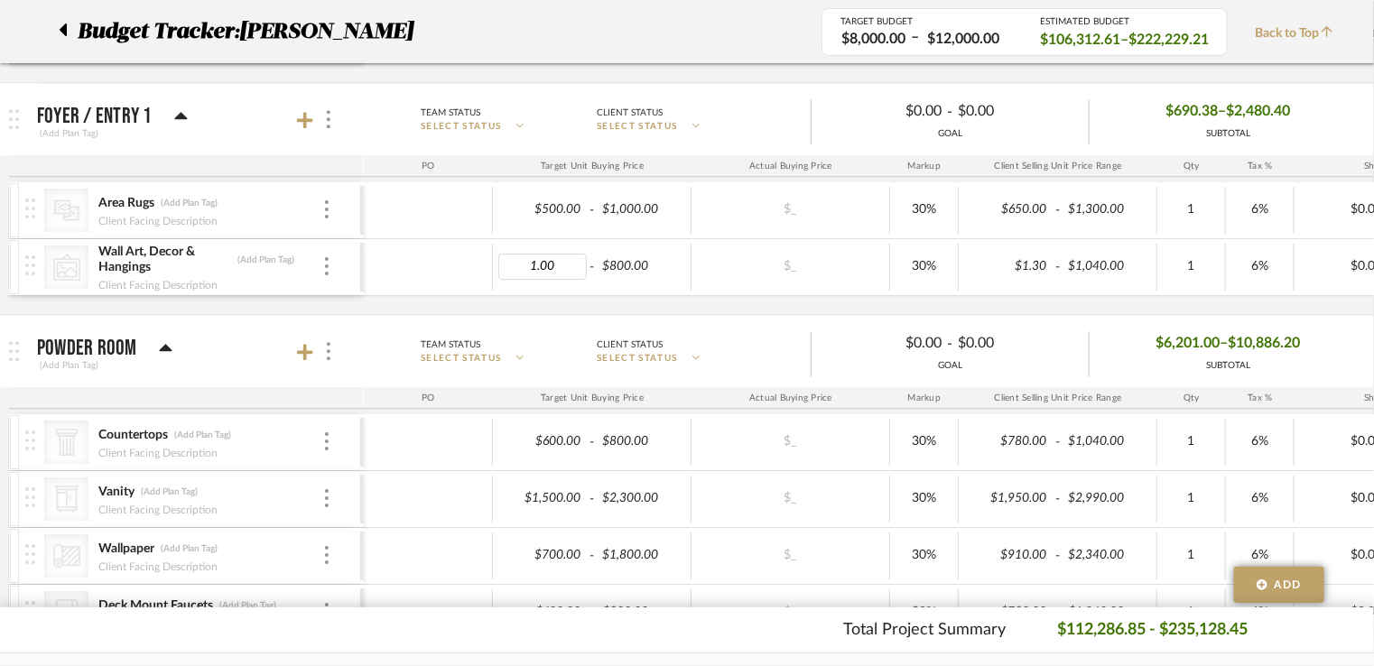
type input "0"
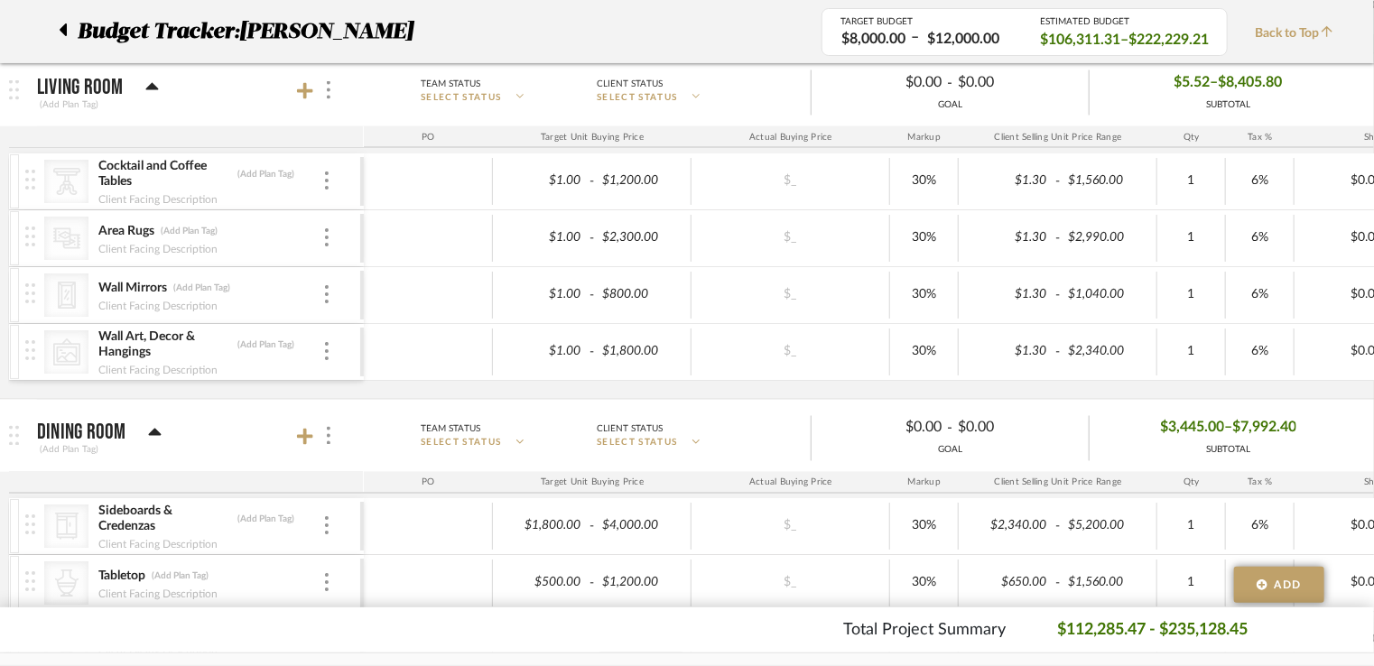
scroll to position [1535, 0]
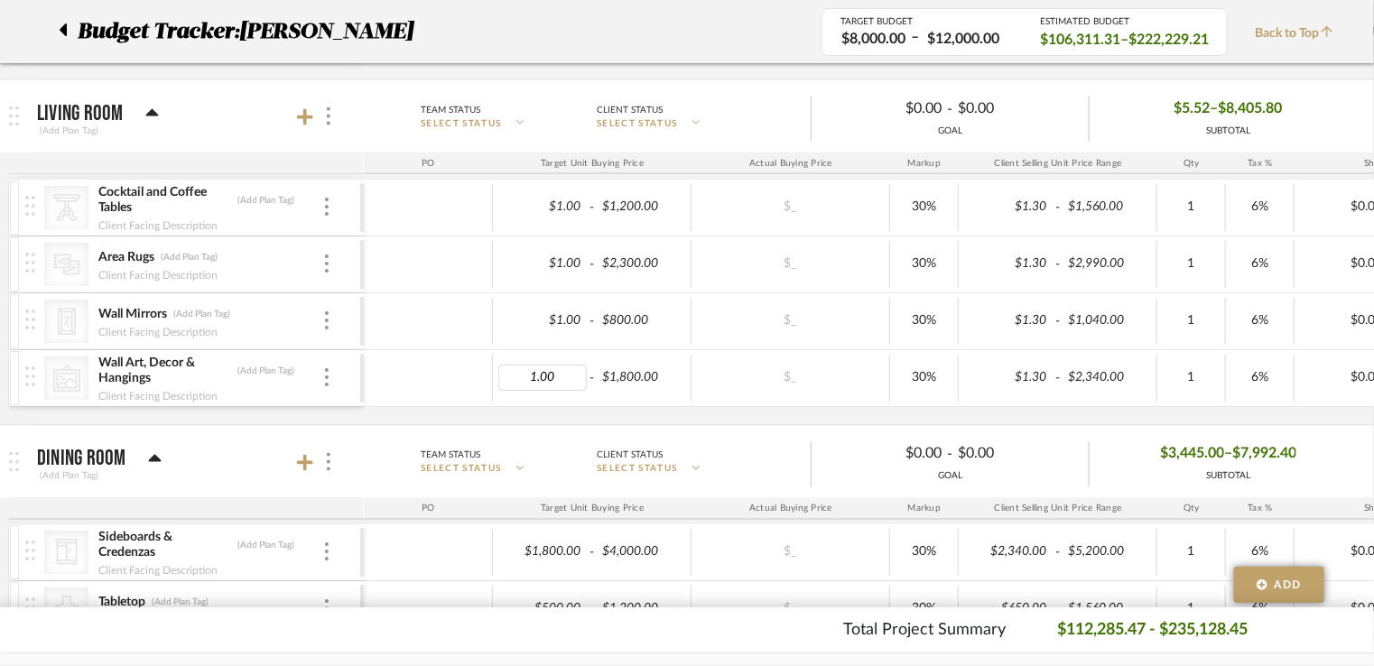
type input "0"
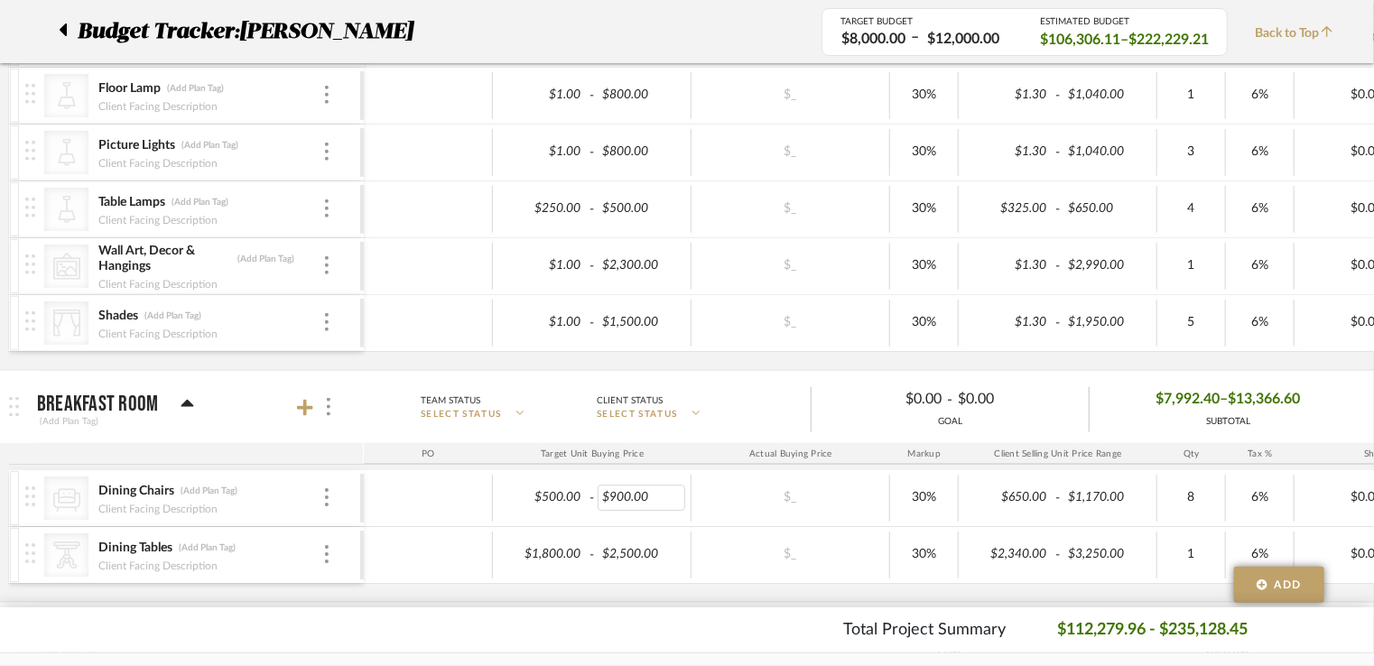
scroll to position [903, 0]
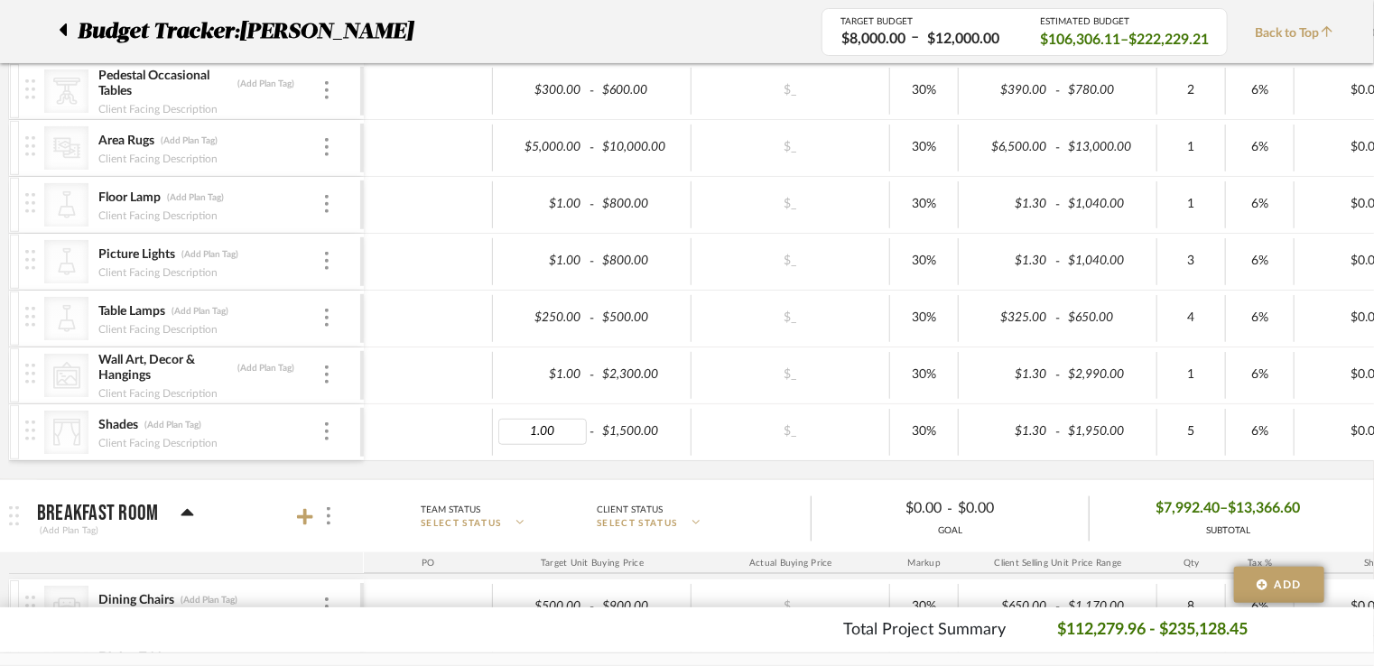
type input "0"
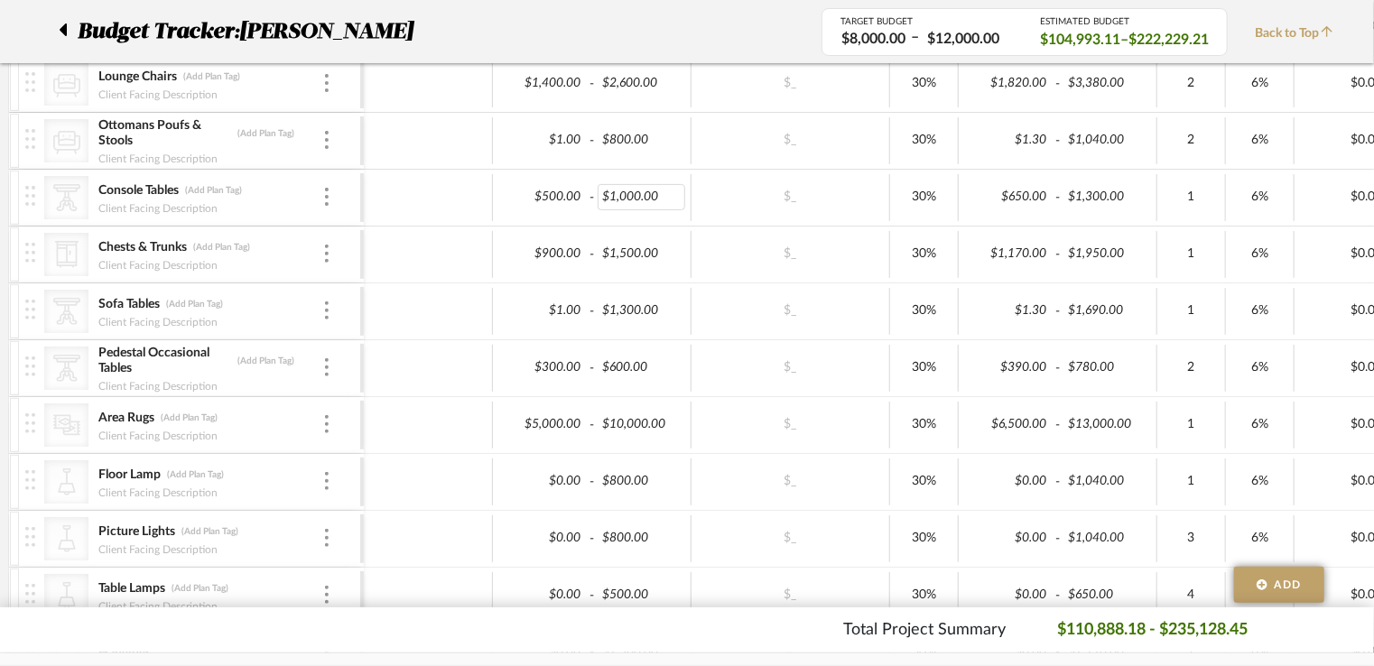
scroll to position [542, 0]
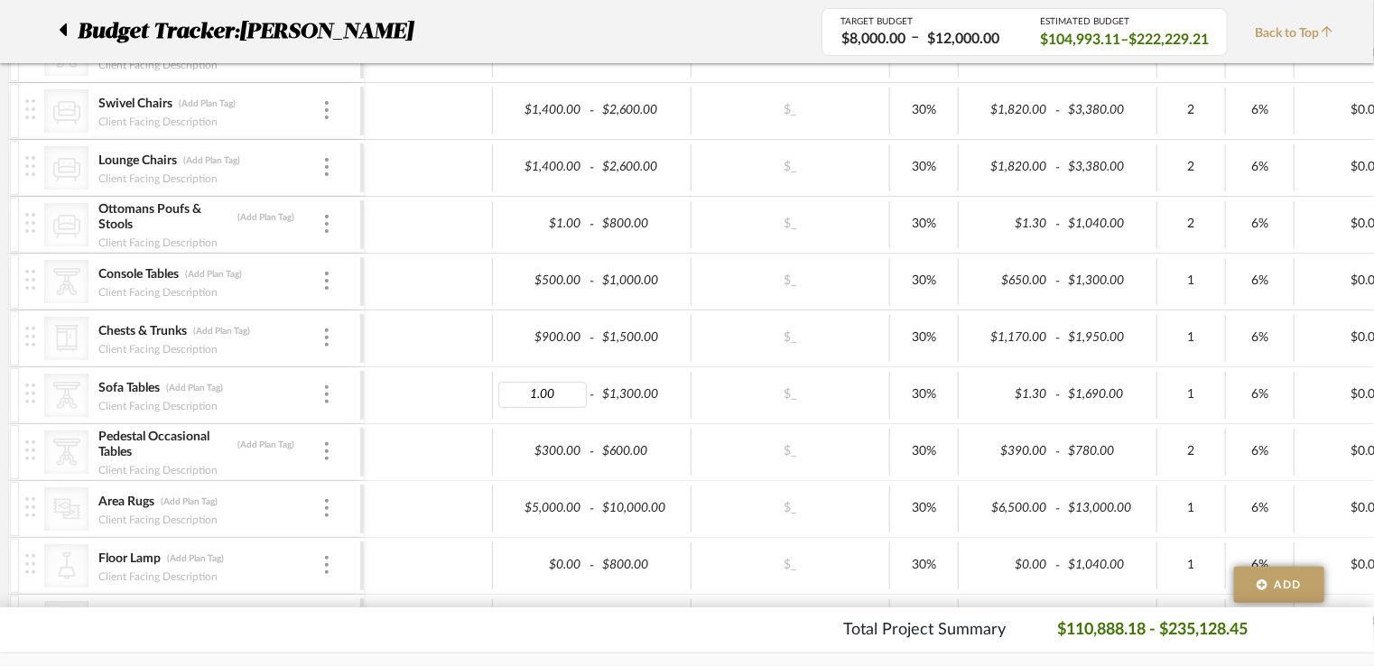
type input "0"
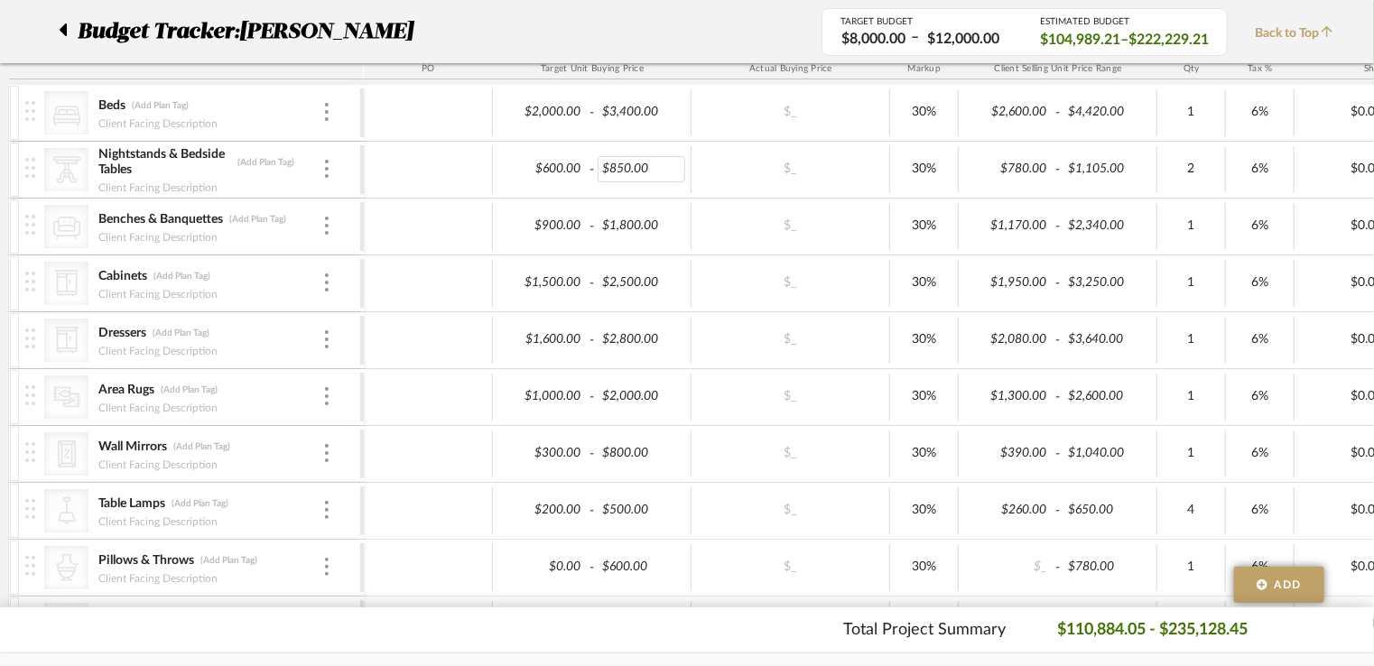
scroll to position [3250, 0]
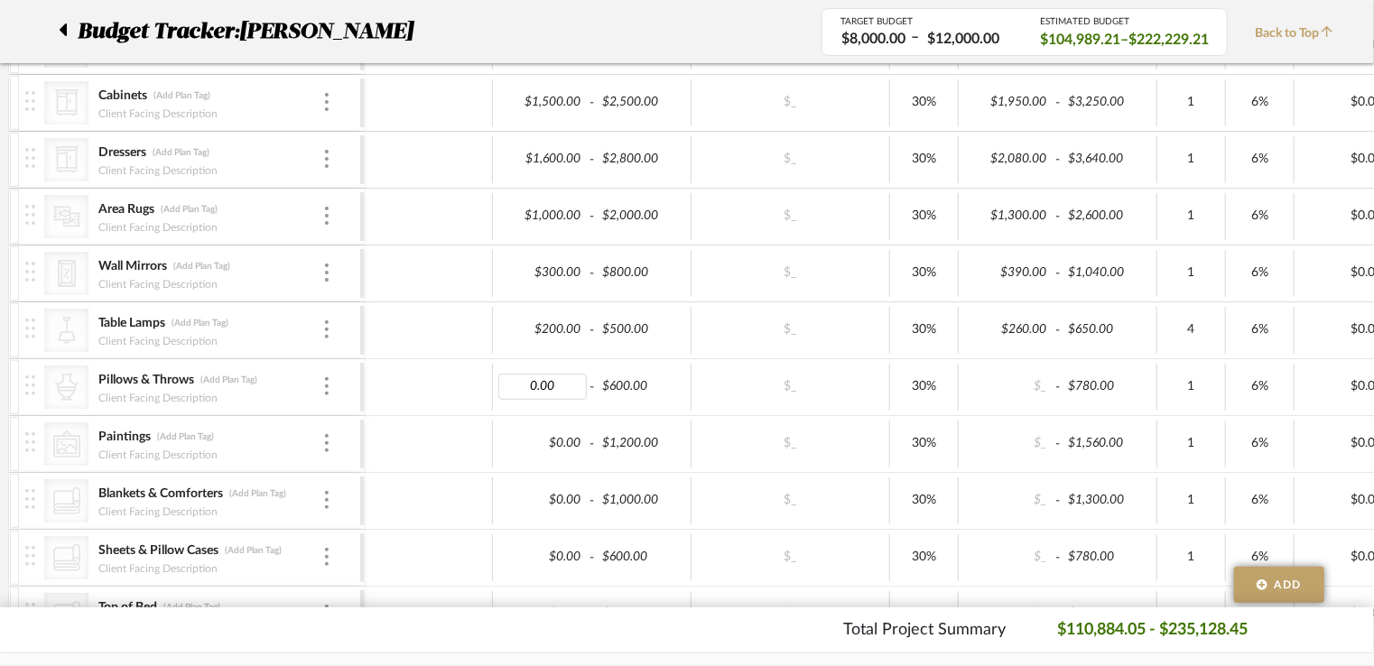
type input "1"
type input "0"
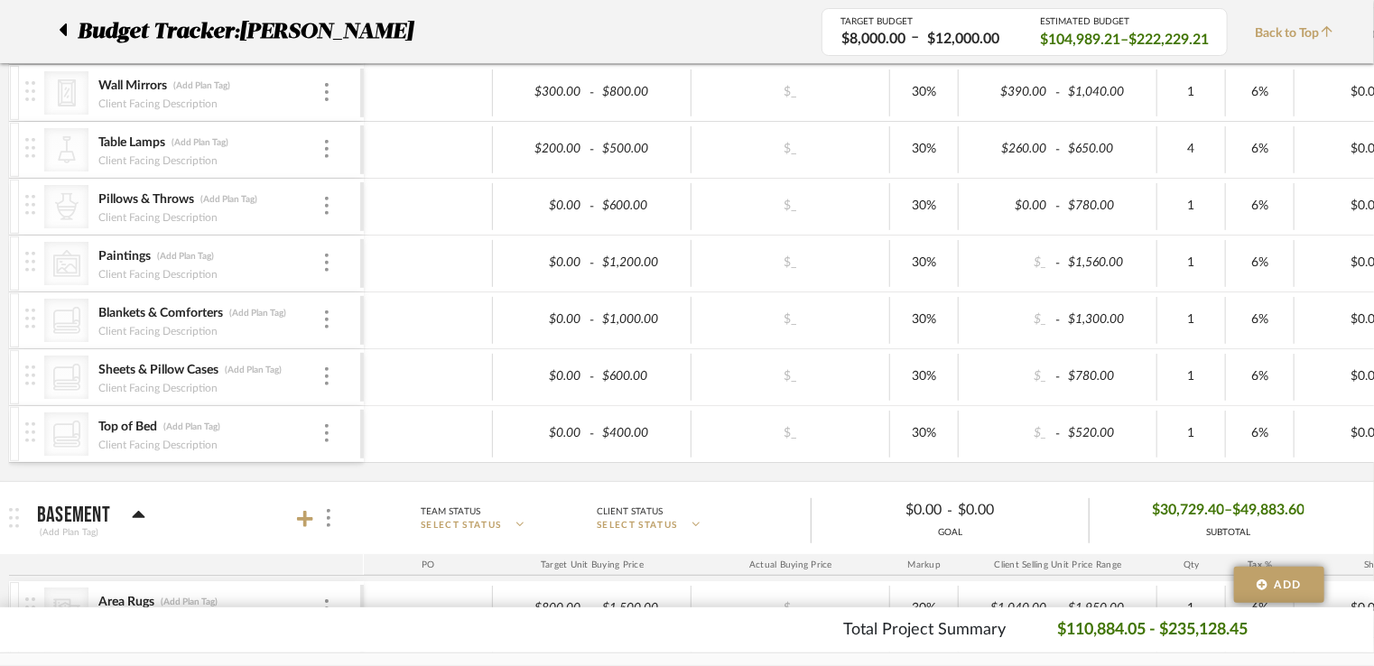
scroll to position [0, 196]
type input "1"
type input "0"
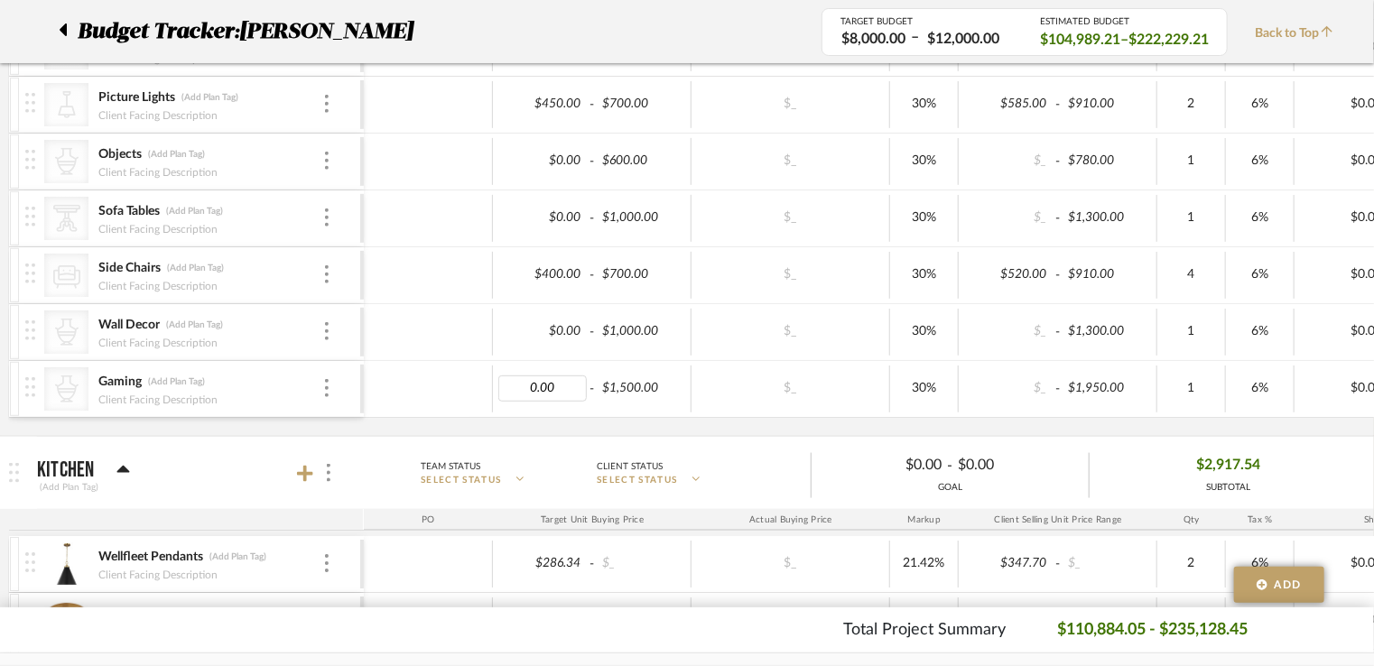
type input "1"
type input "0"
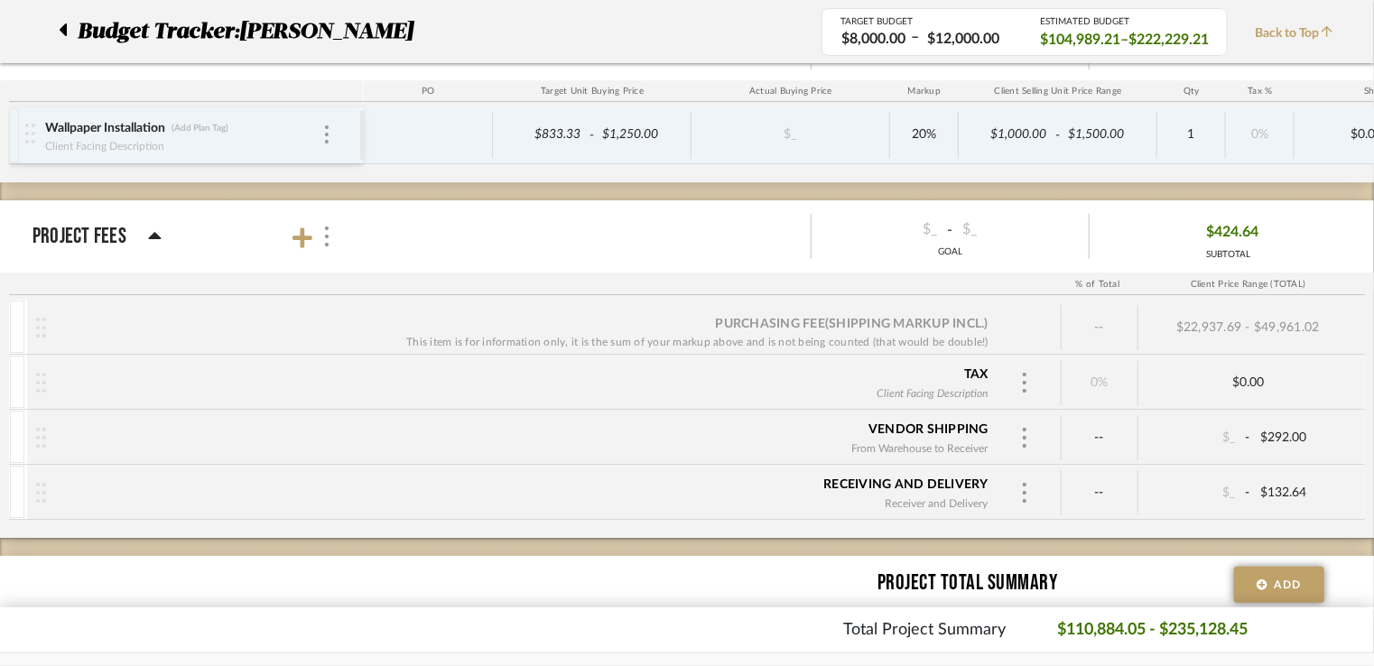
scroll to position [0, 60]
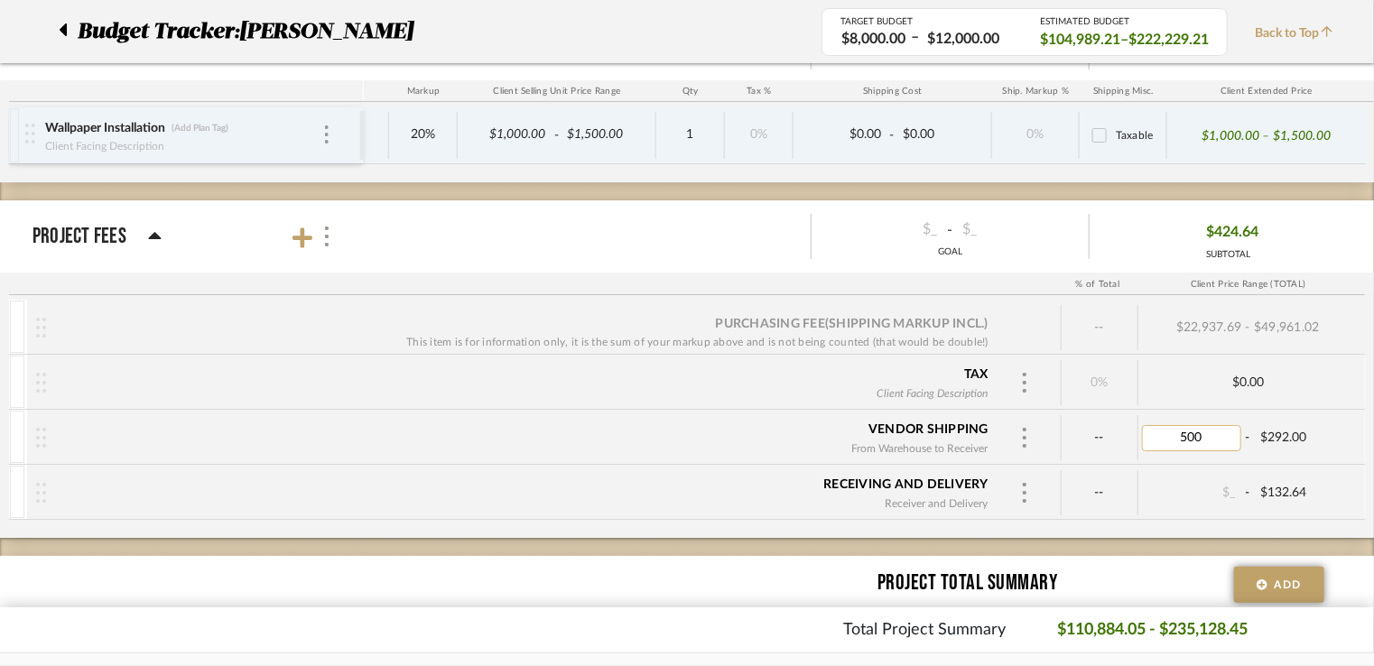
type input "5000"
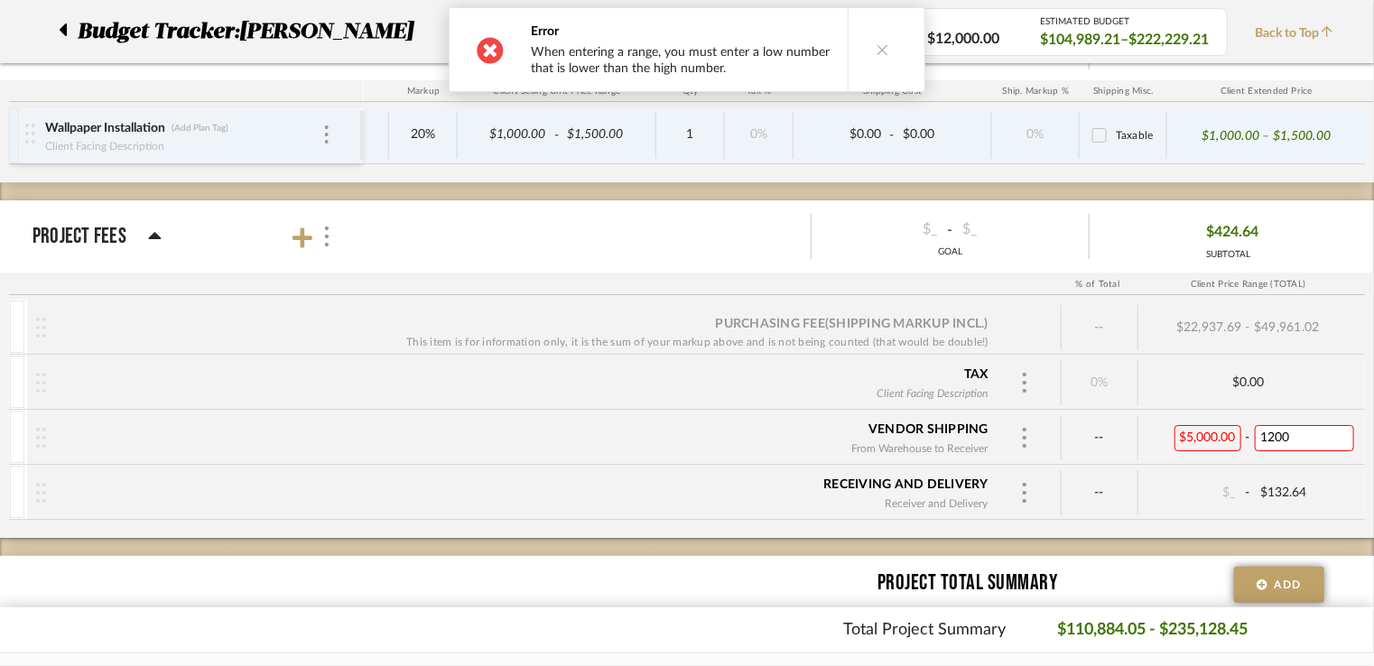
type input "12000"
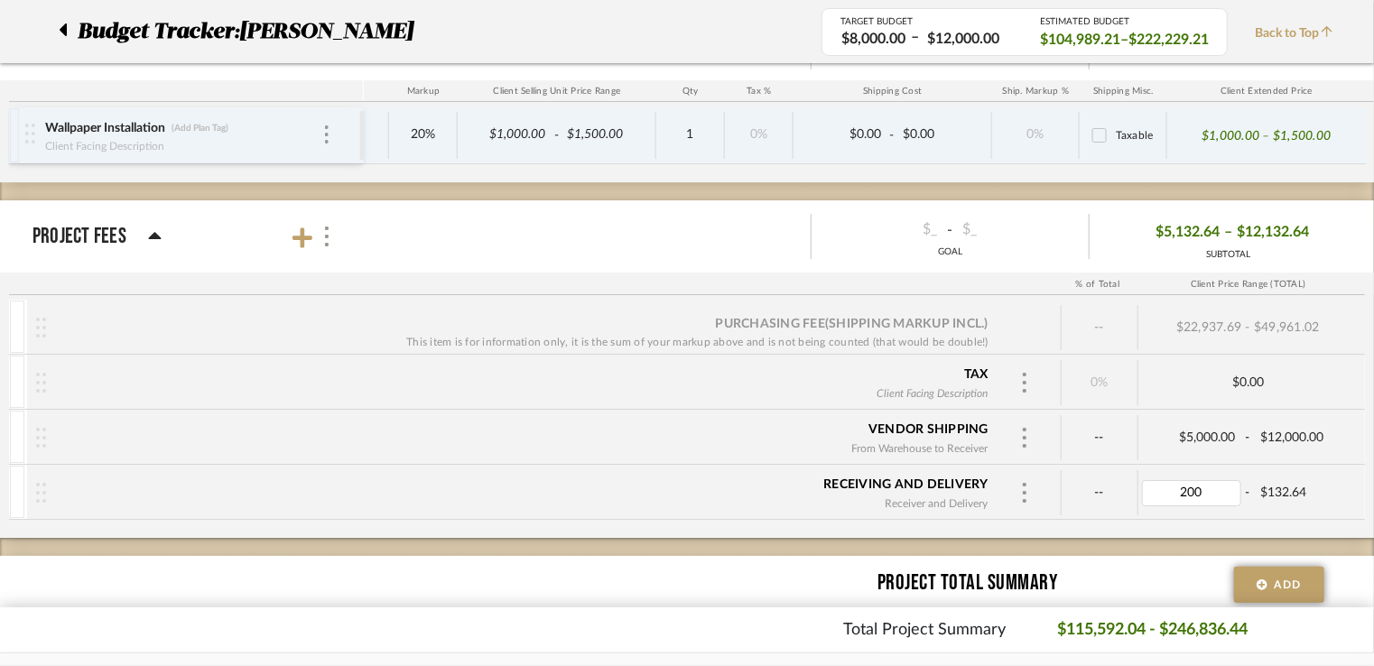
type input "2000"
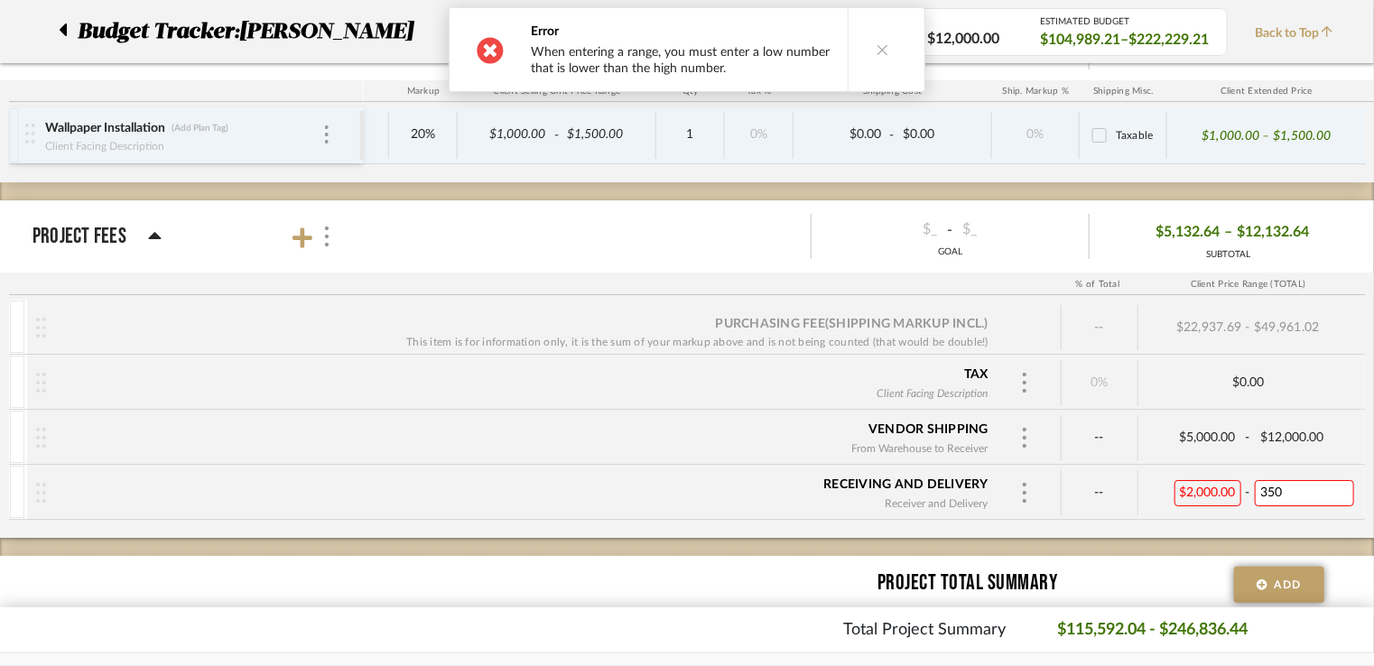
type input "3500"
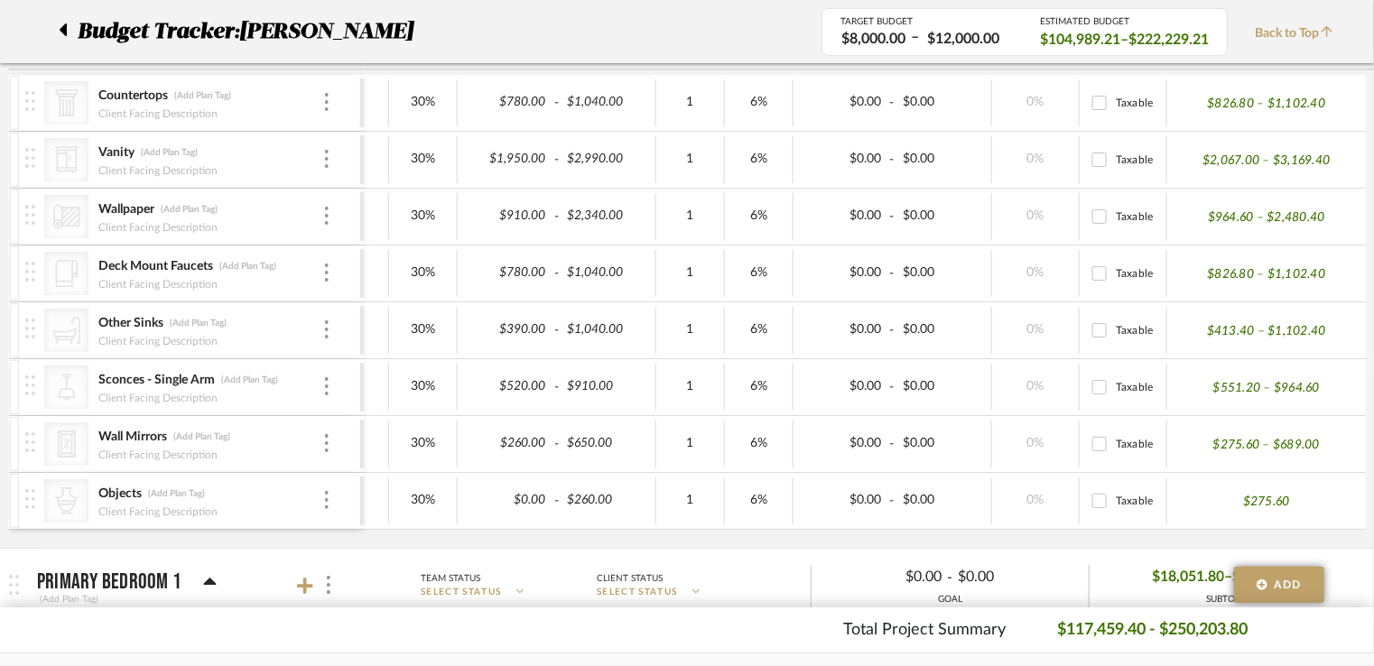
scroll to position [2528, 0]
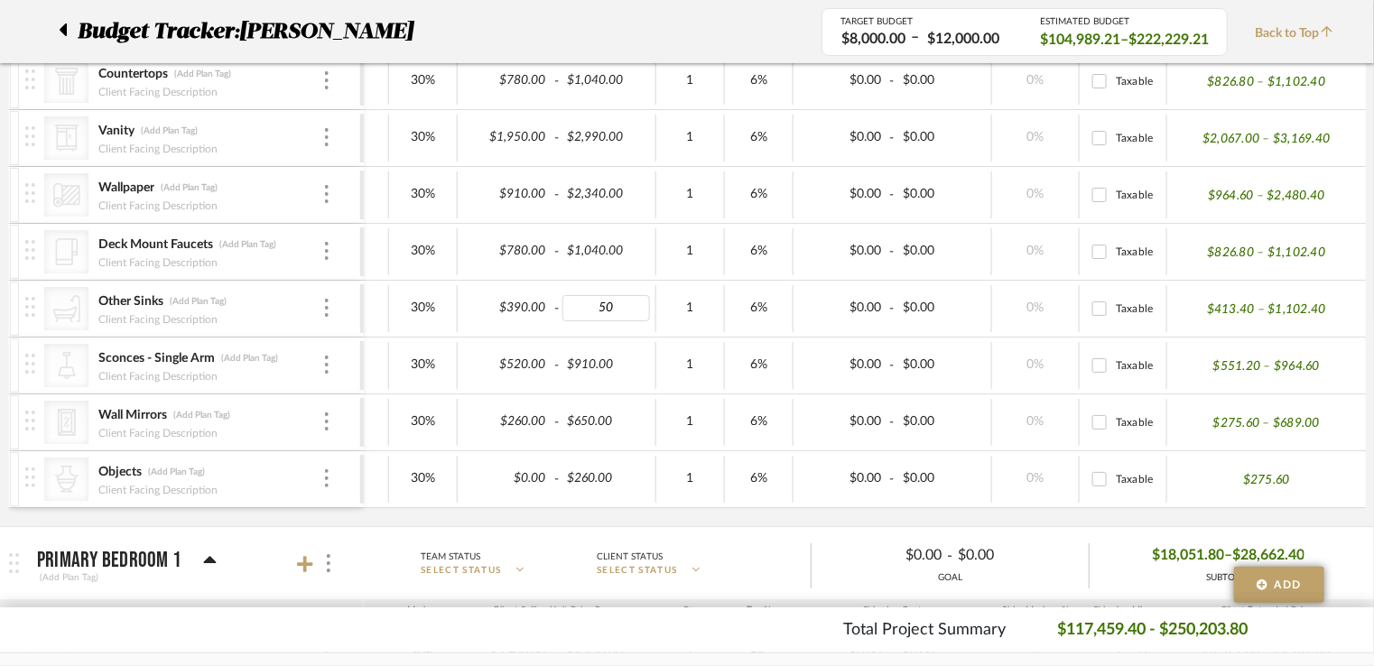
type input "500"
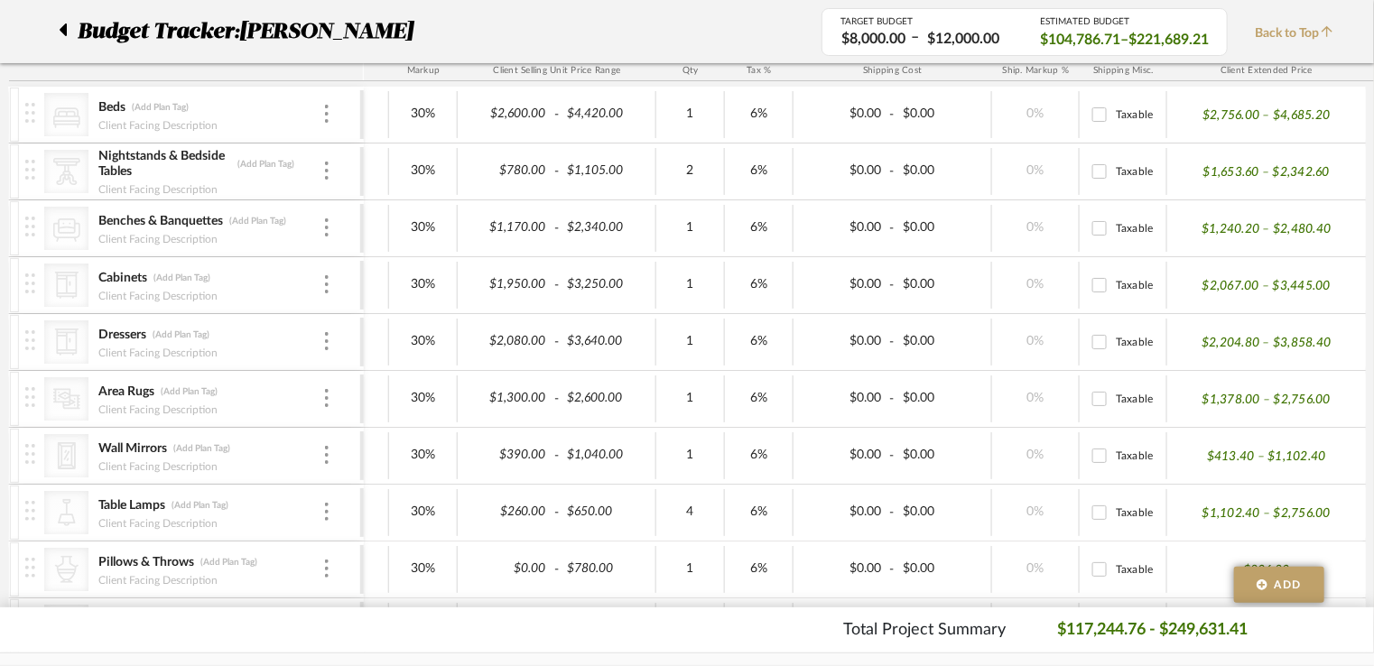
scroll to position [3069, 0]
type input "650"
type input "0"
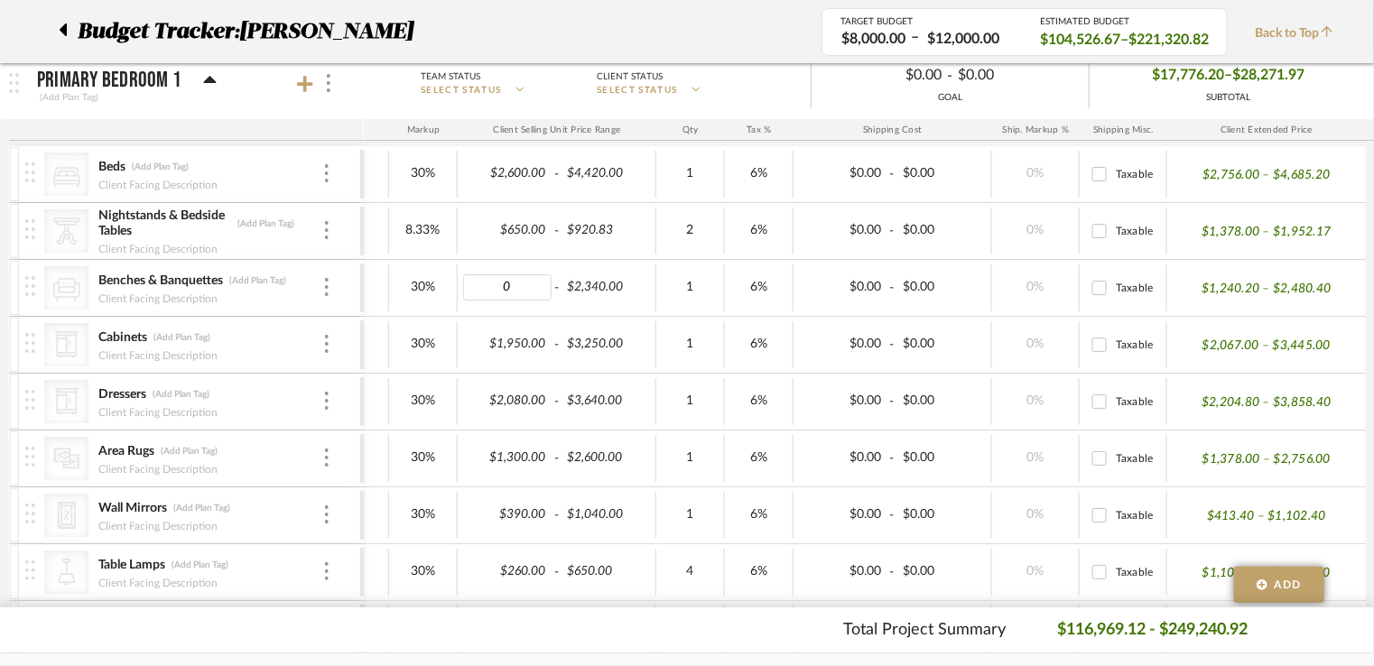
scroll to position [2979, 0]
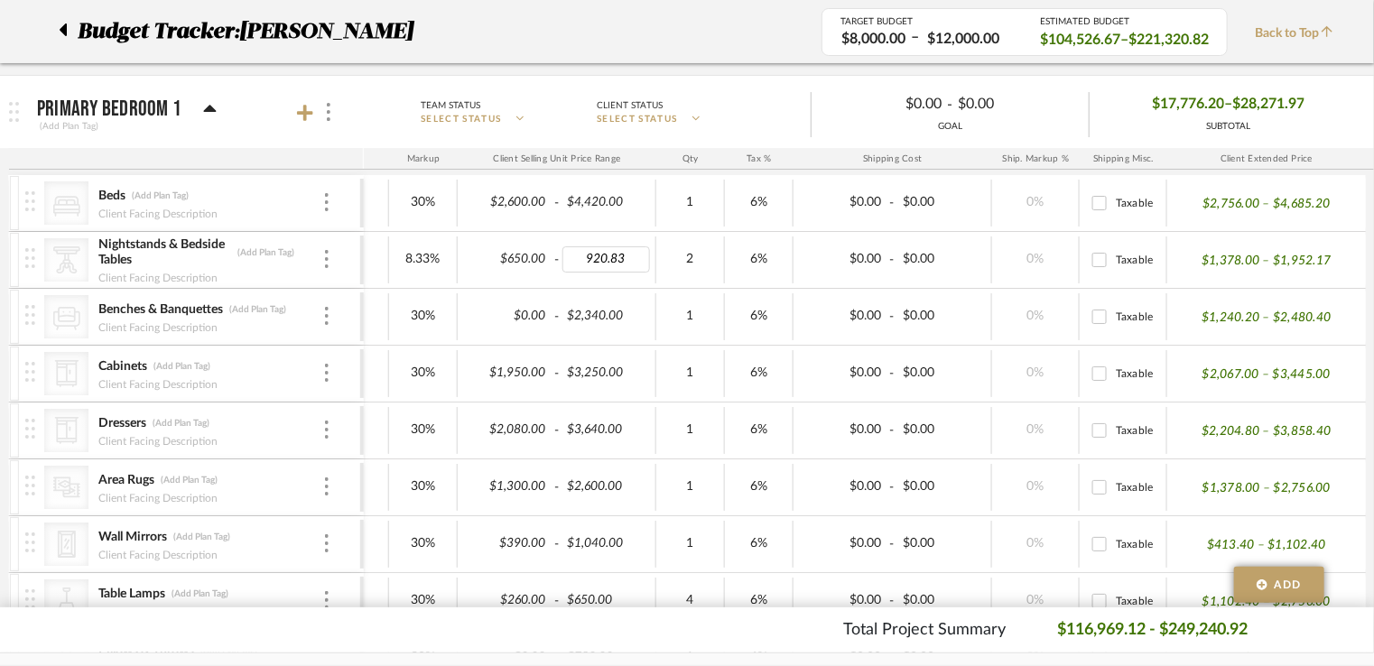
click at [578, 253] on input "920.83" at bounding box center [606, 259] width 88 height 26
type input "1500"
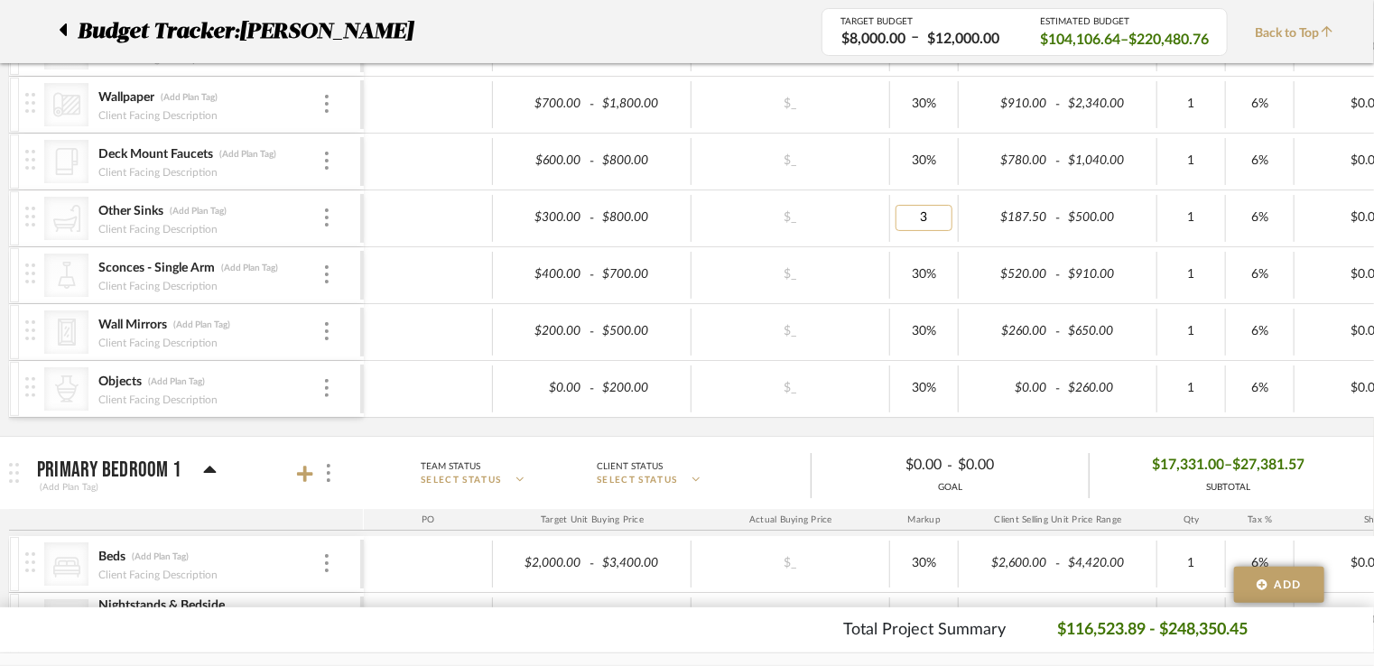
type input "30"
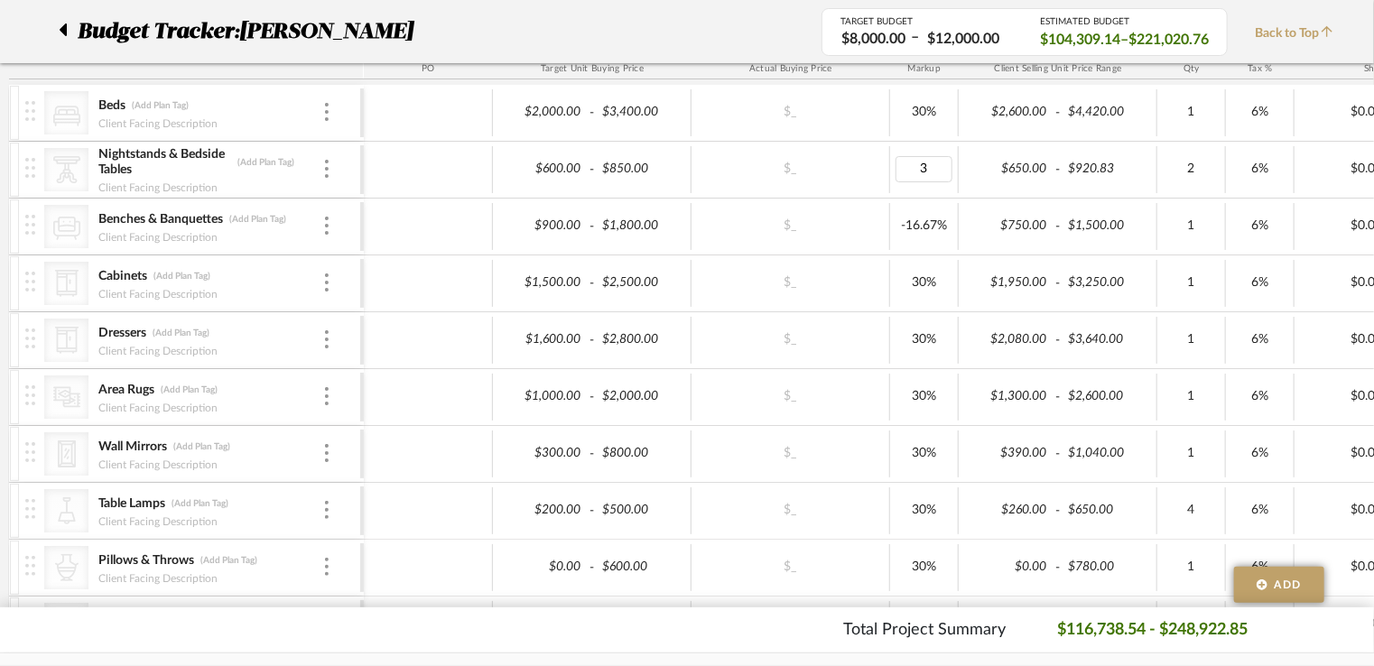
type input "30"
type input "0"
type input "1400"
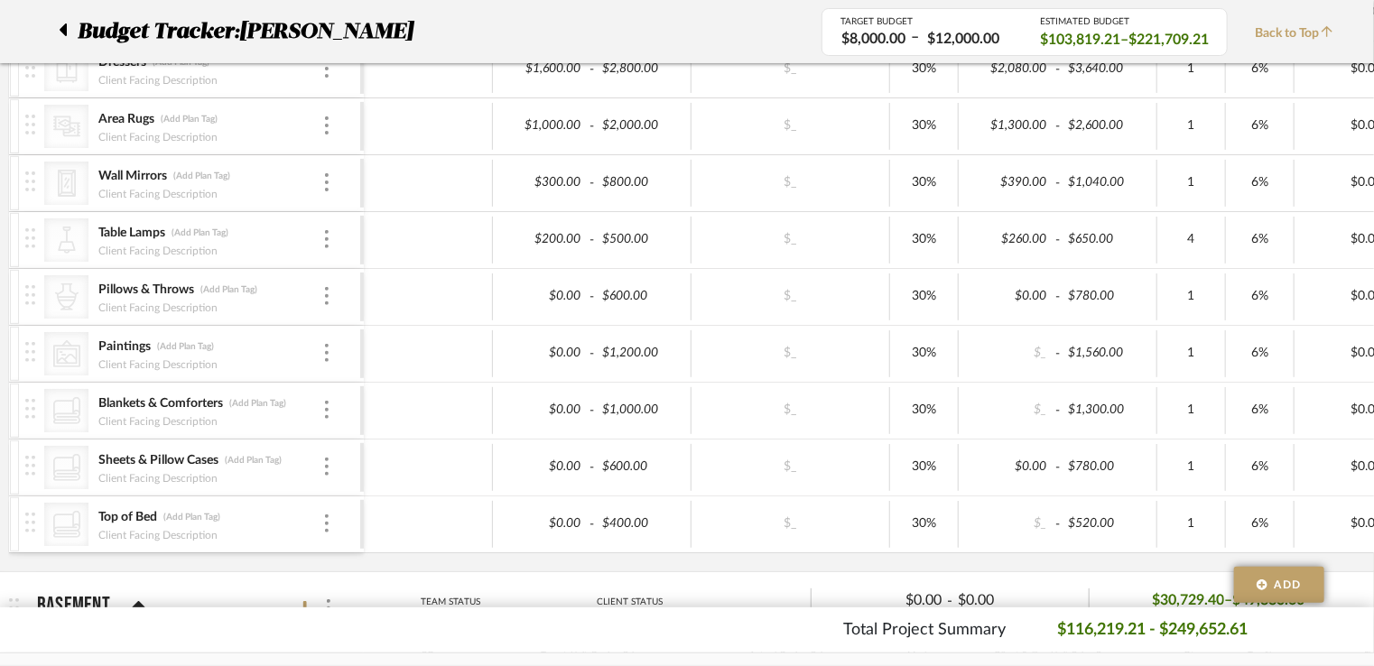
scroll to position [0, 79]
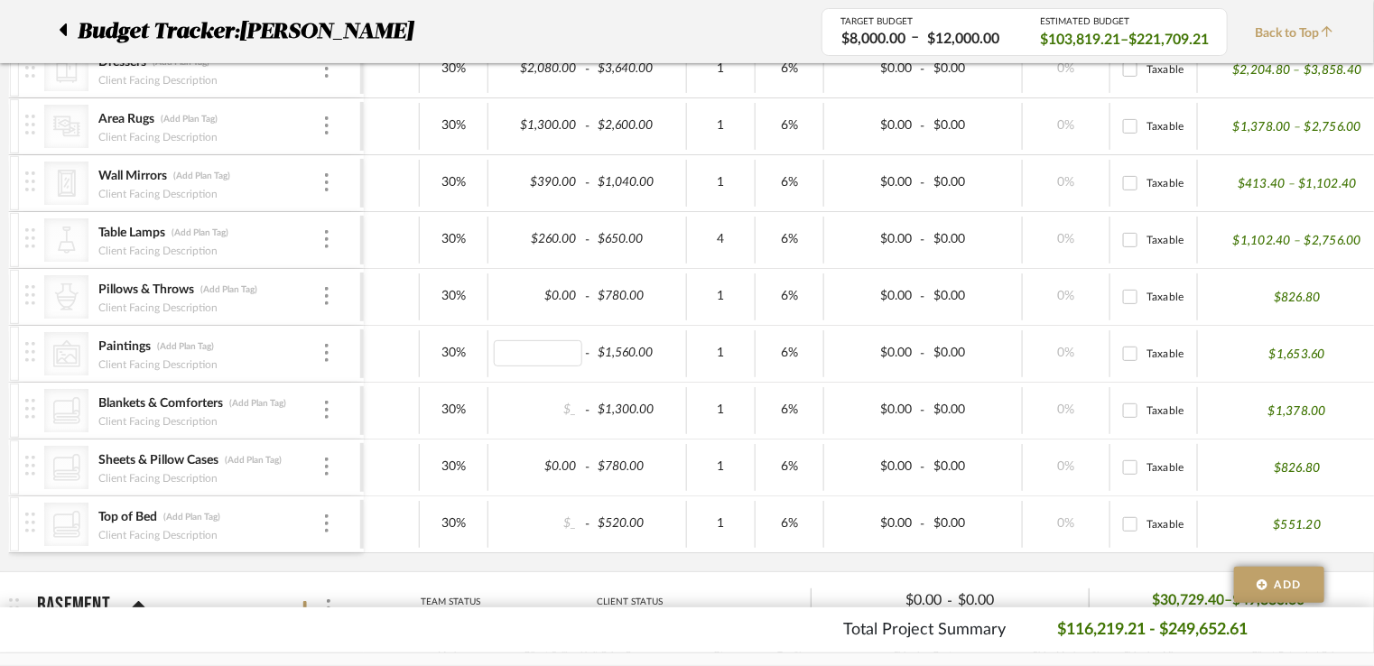
type input "0"
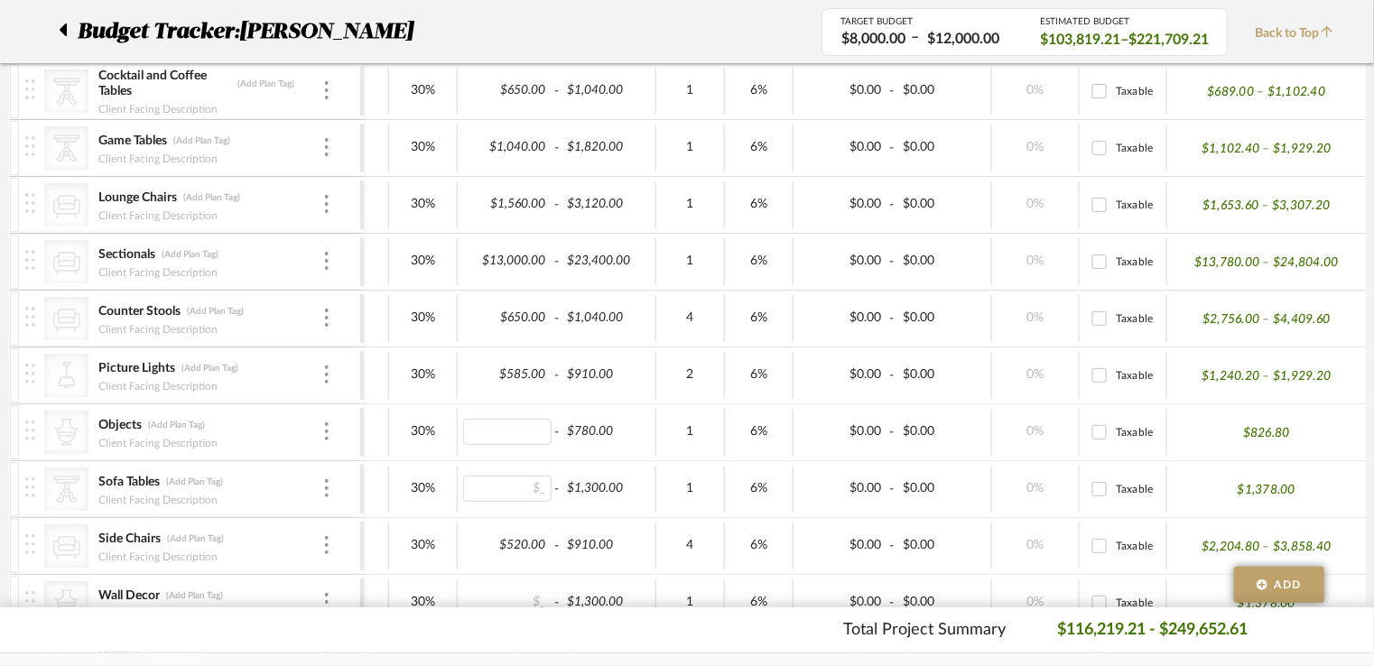
type input "0"
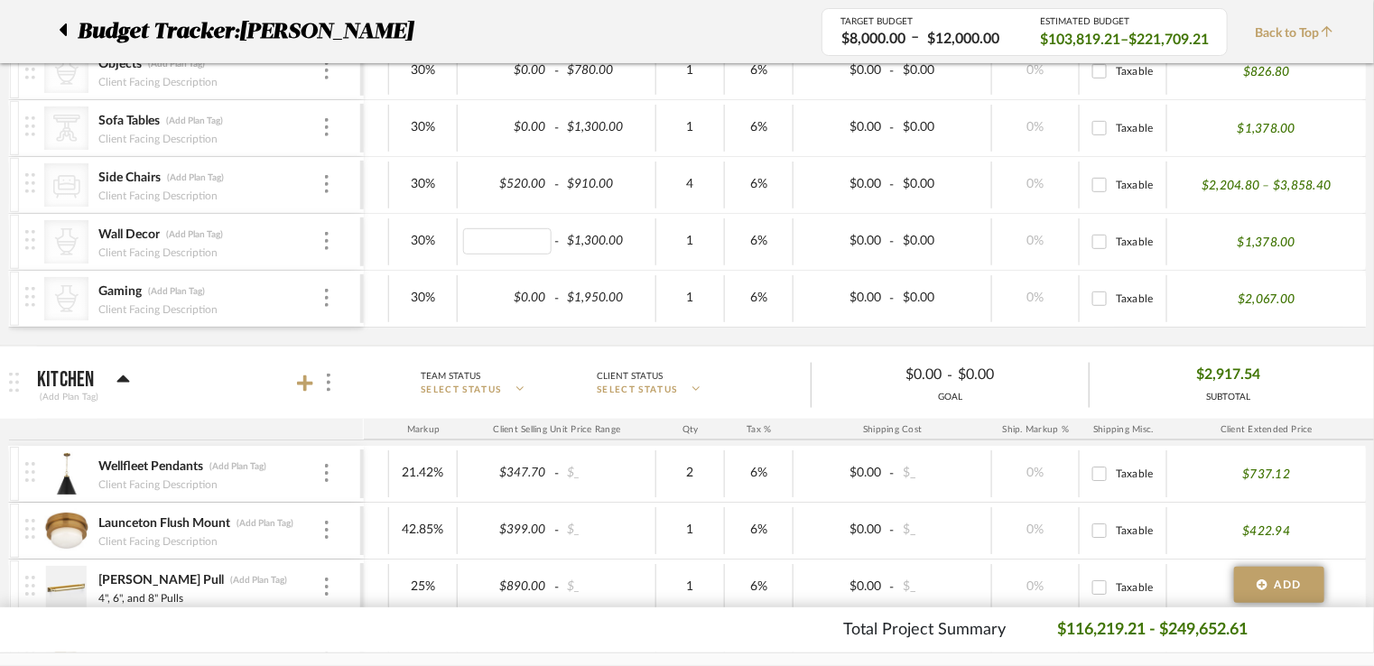
type input "0"
